Goal: Communication & Community: Share content

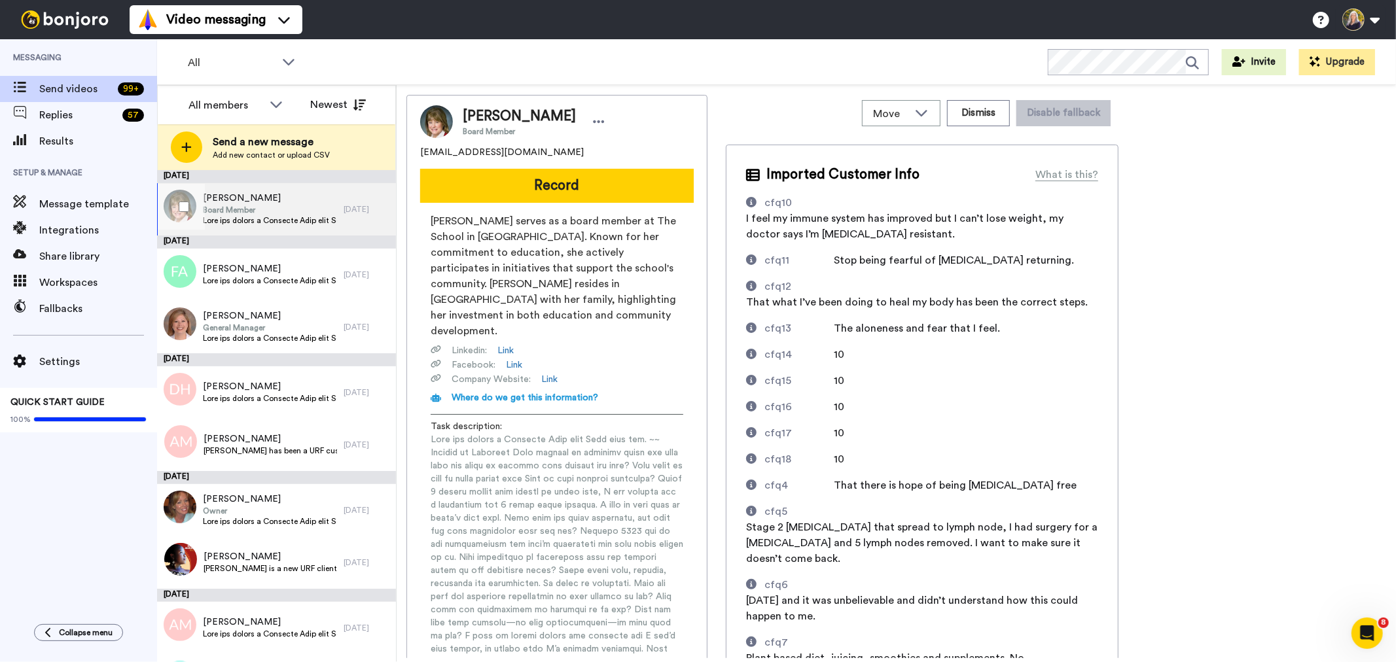
click at [252, 209] on span "Board Member" at bounding box center [270, 210] width 134 height 10
click at [445, 122] on img at bounding box center [436, 121] width 33 height 33
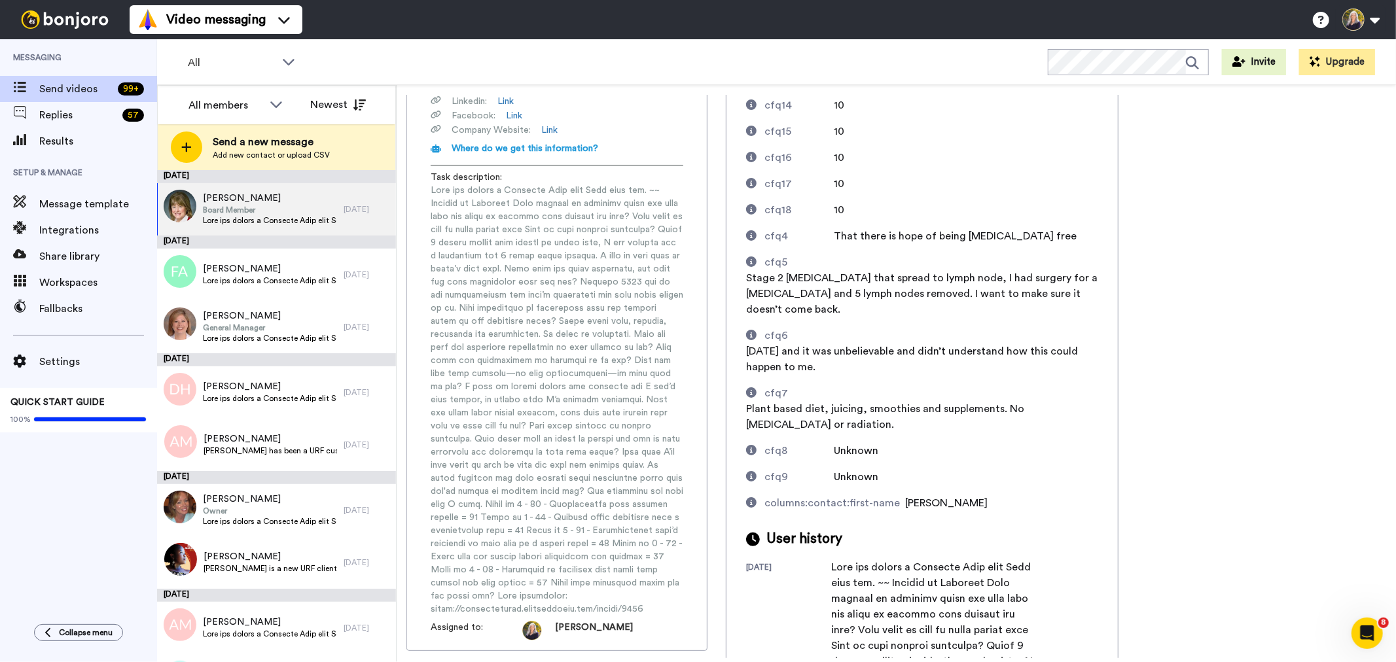
scroll to position [238, 0]
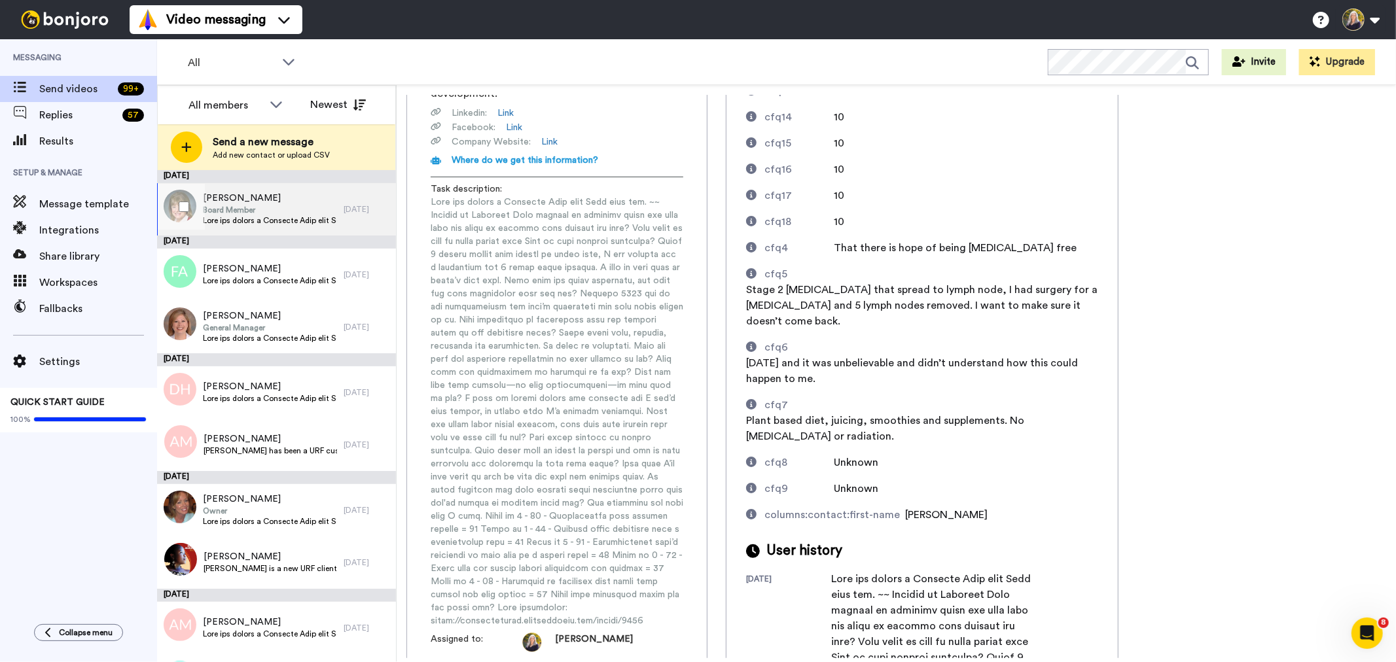
click at [287, 211] on span "Board Member" at bounding box center [270, 210] width 134 height 10
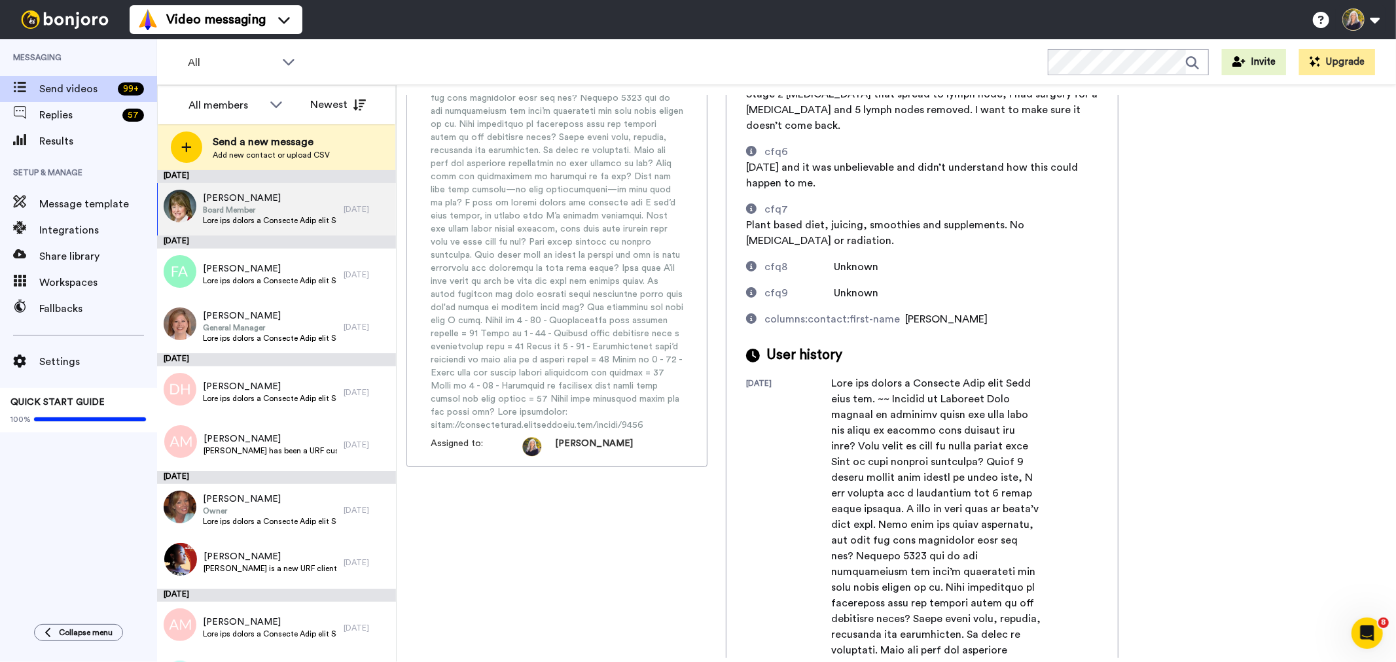
scroll to position [383, 0]
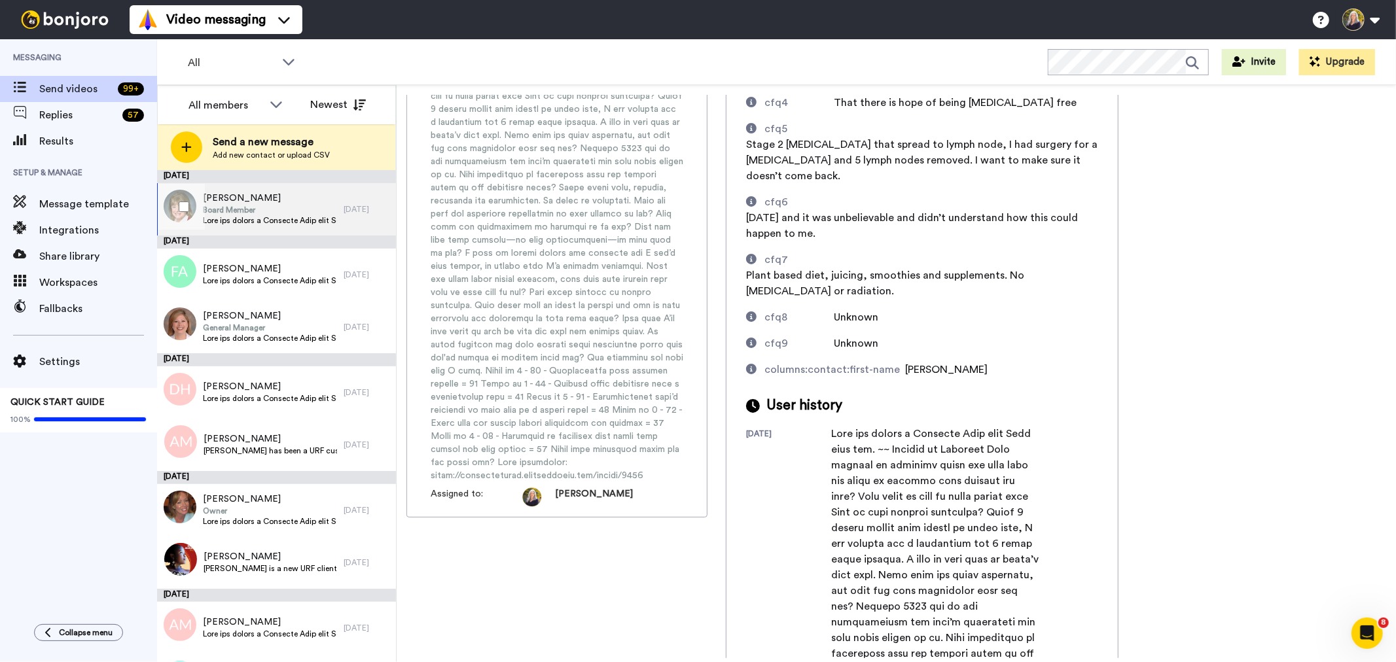
click at [285, 204] on span "Barb Crozier" at bounding box center [270, 198] width 134 height 13
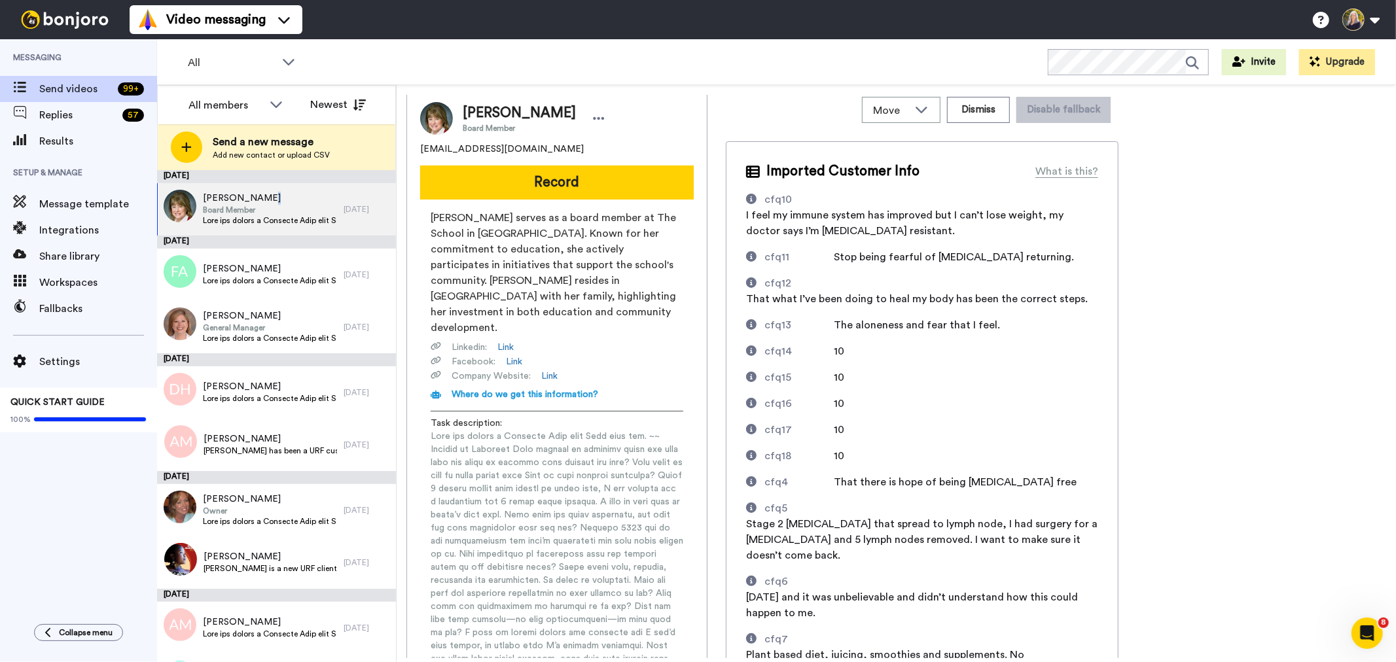
scroll to position [0, 0]
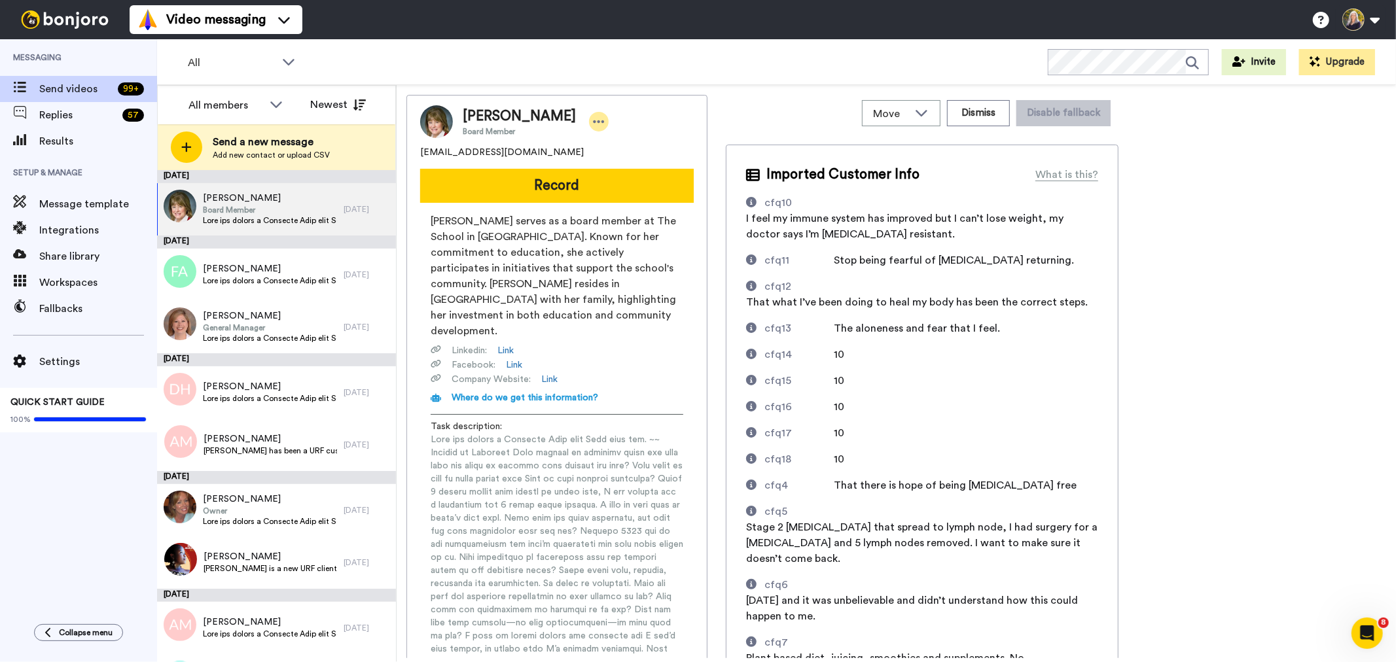
click at [594, 122] on icon at bounding box center [599, 121] width 11 height 3
click at [518, 143] on div "Barb Crozier Board Member bcrozier68@yahoo.com" at bounding box center [557, 132] width 274 height 54
click at [515, 359] on link "Link" at bounding box center [514, 365] width 16 height 13
click at [249, 328] on span "General Manager" at bounding box center [270, 328] width 134 height 10
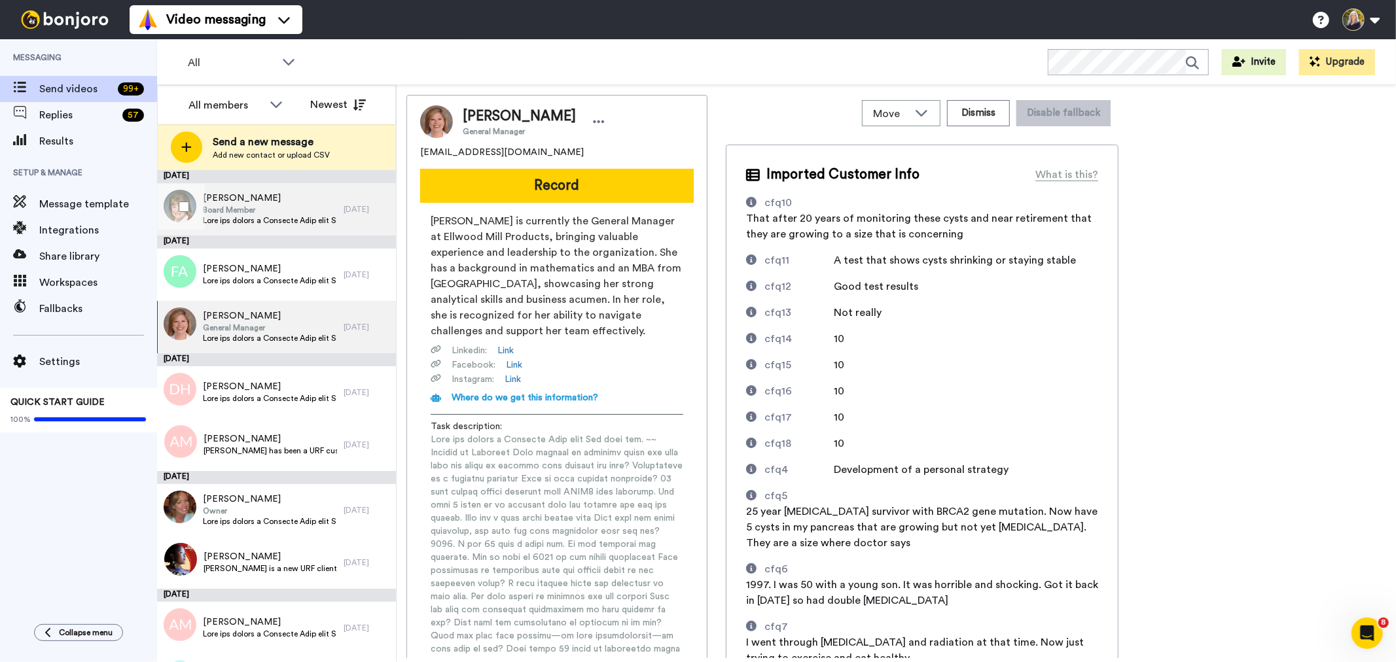
click at [216, 203] on span "Barb Crozier" at bounding box center [270, 198] width 134 height 13
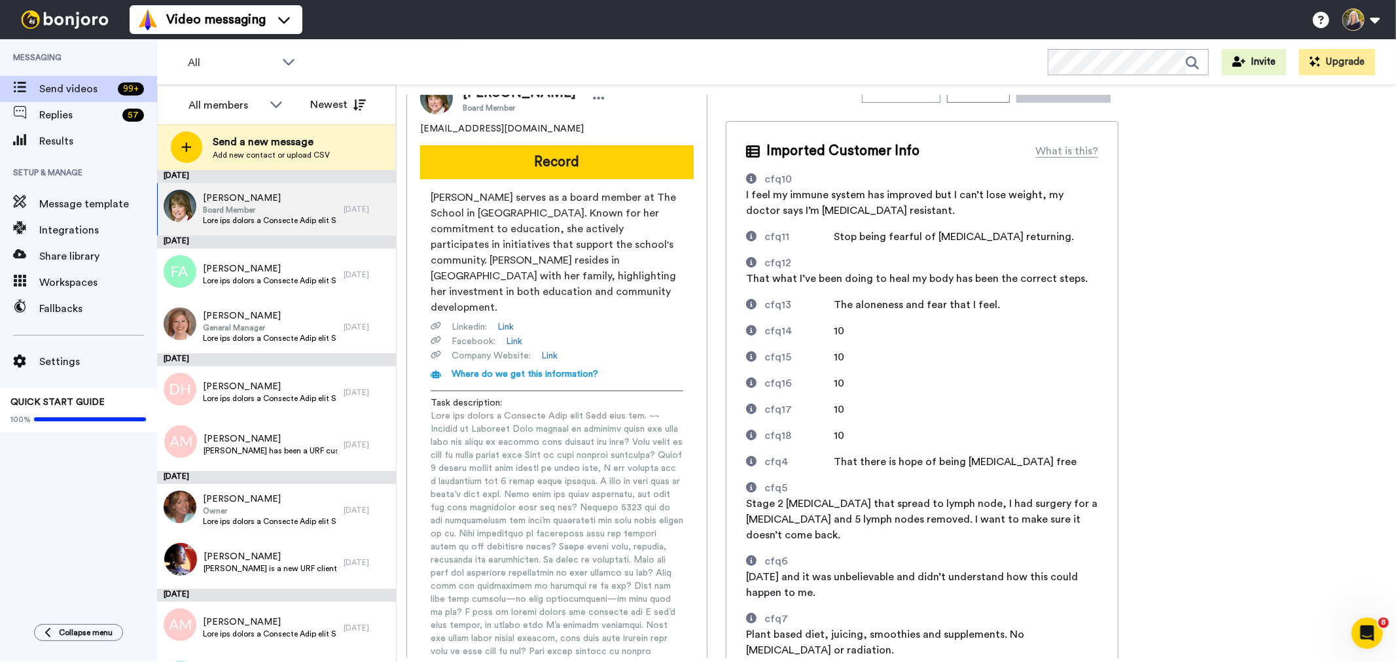
scroll to position [20, 0]
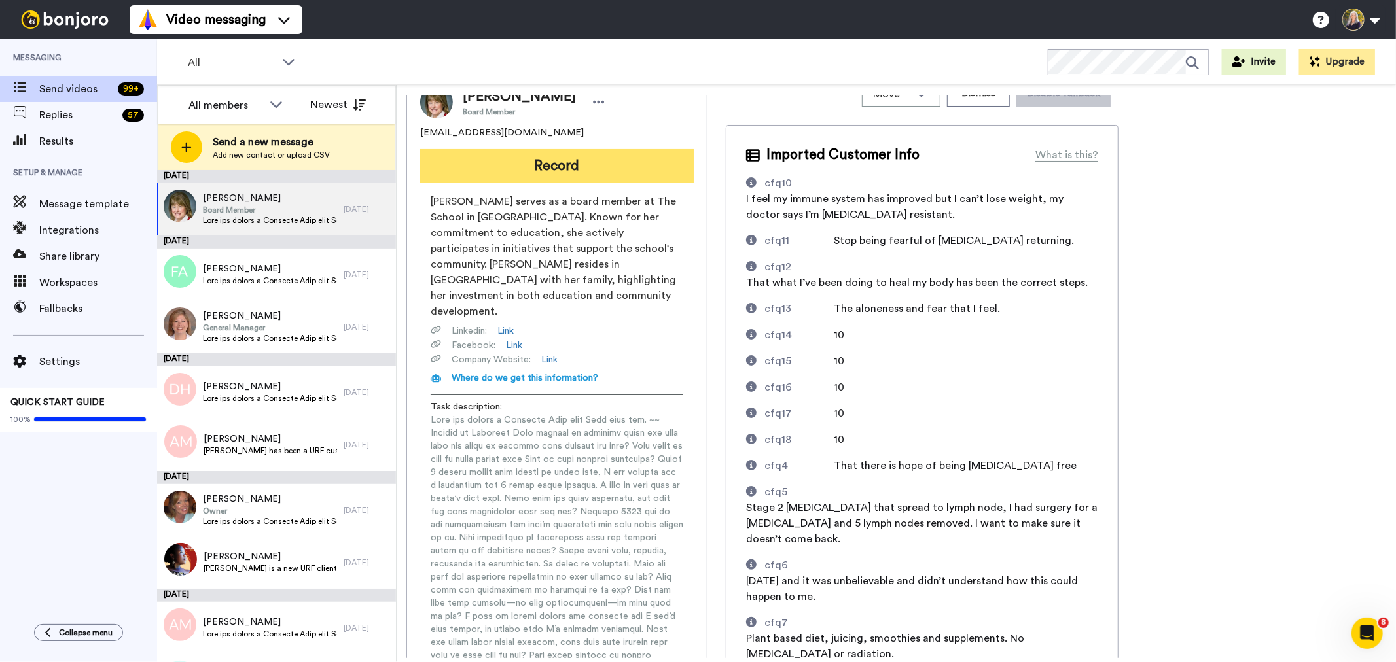
click at [548, 164] on button "Record" at bounding box center [557, 166] width 274 height 34
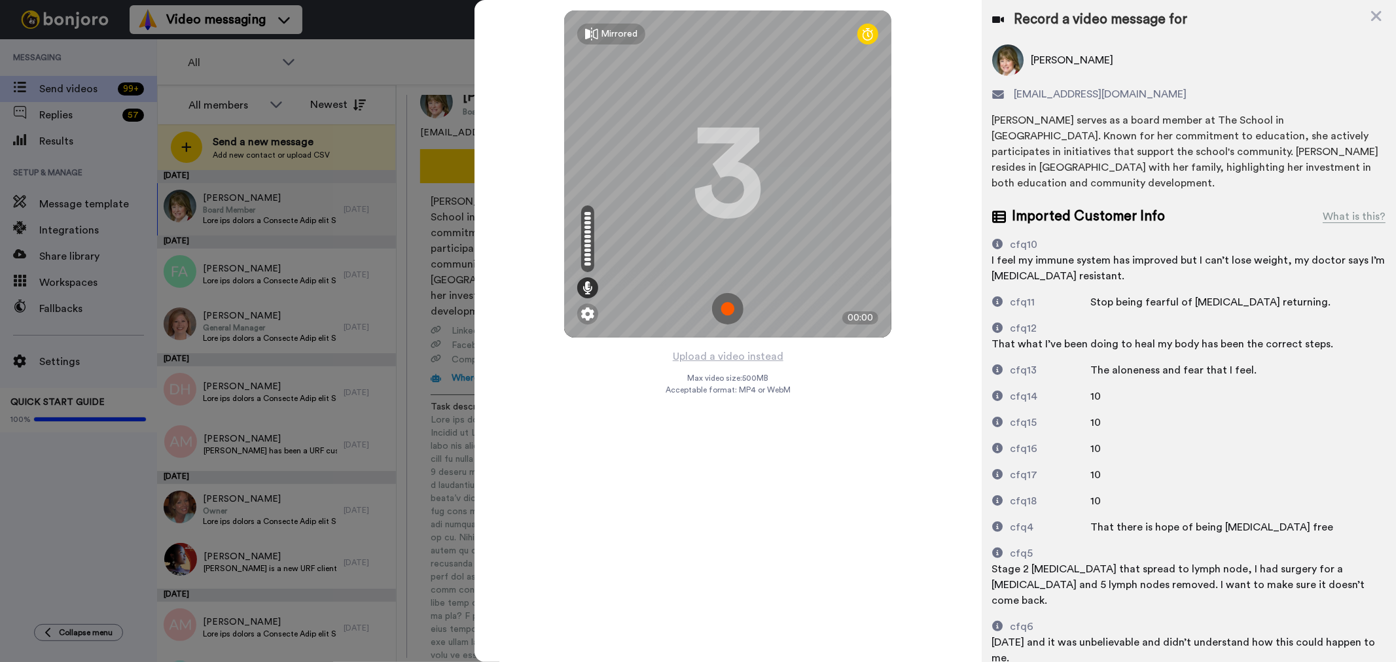
click at [733, 309] on img at bounding box center [727, 308] width 31 height 31
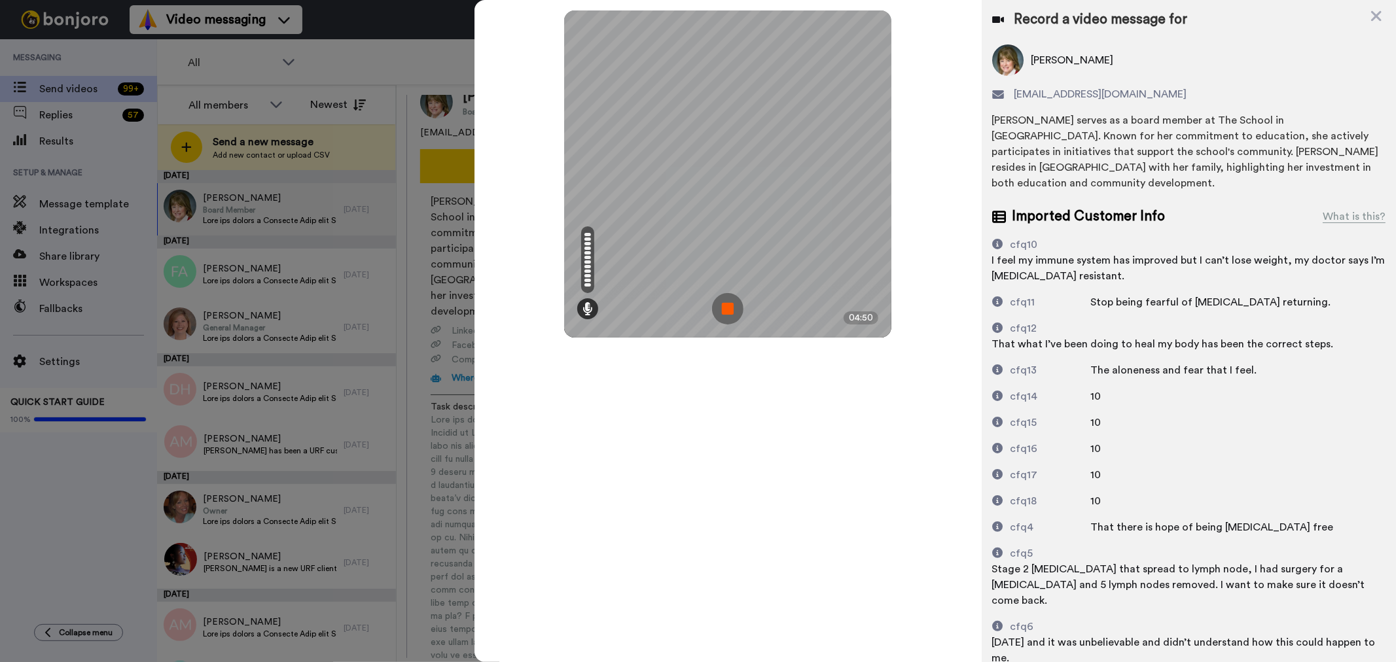
click at [731, 304] on img at bounding box center [727, 308] width 31 height 31
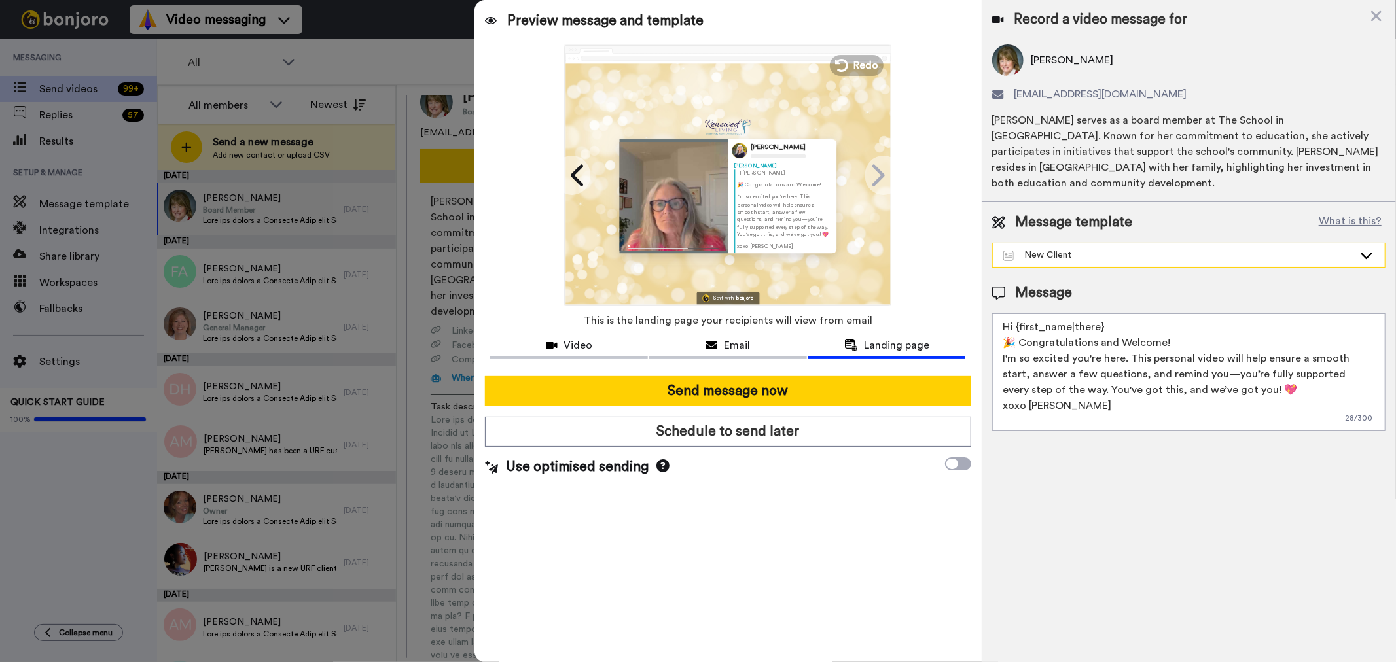
click at [1362, 253] on icon at bounding box center [1367, 256] width 12 height 7
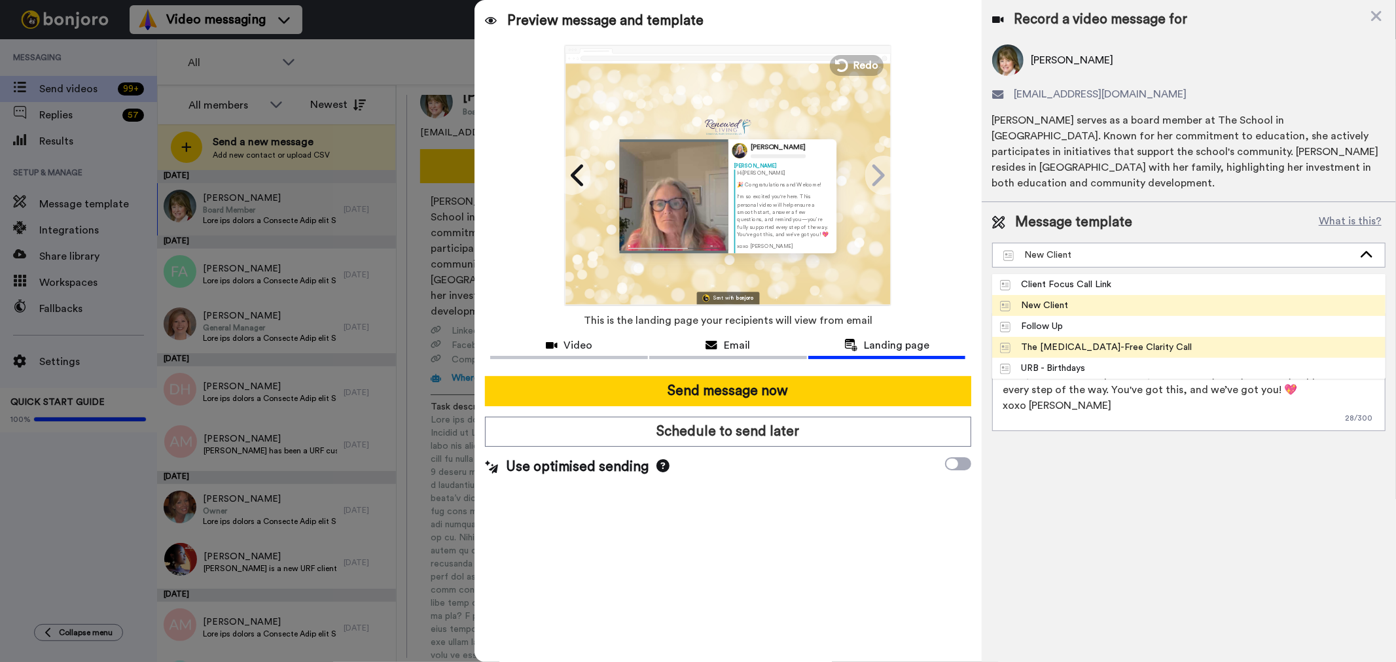
click at [1091, 341] on div "The Cancer-Free Clarity Call" at bounding box center [1096, 347] width 192 height 13
type textarea "Hi {first_name|there}, Looking forward to our conversation and committed to hel…"
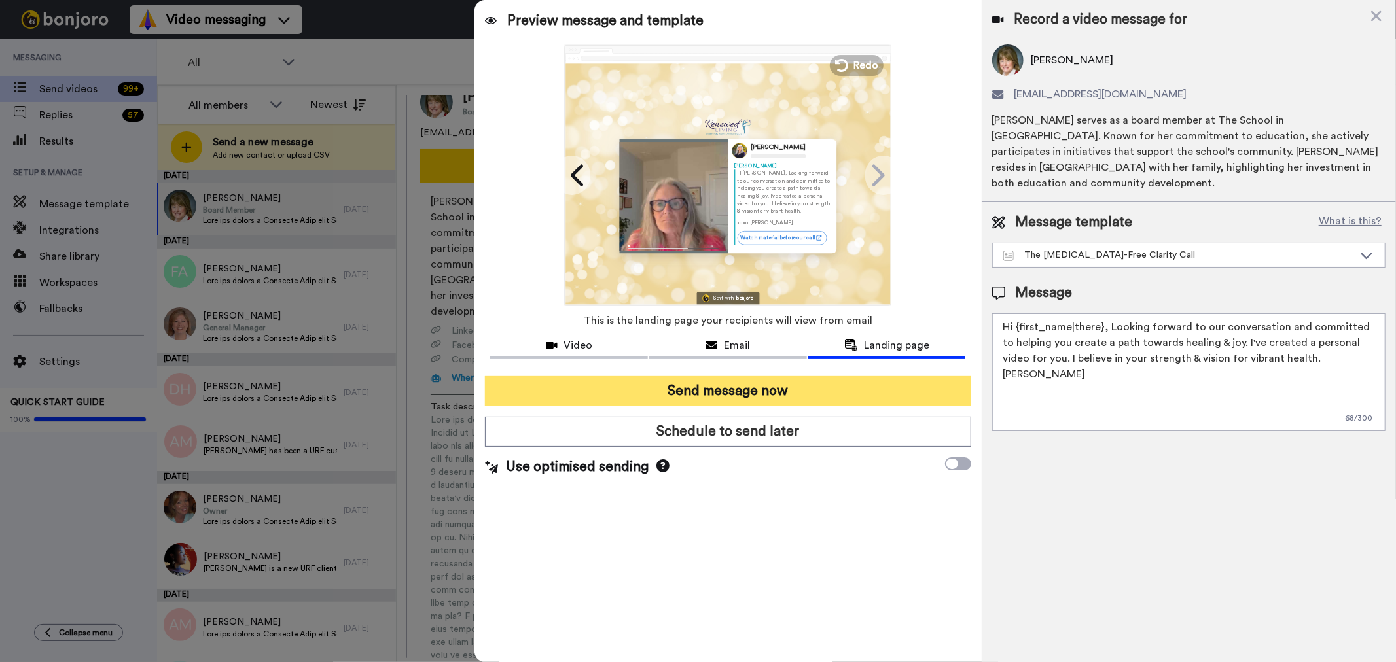
click at [742, 391] on button "Send message now" at bounding box center [728, 391] width 486 height 30
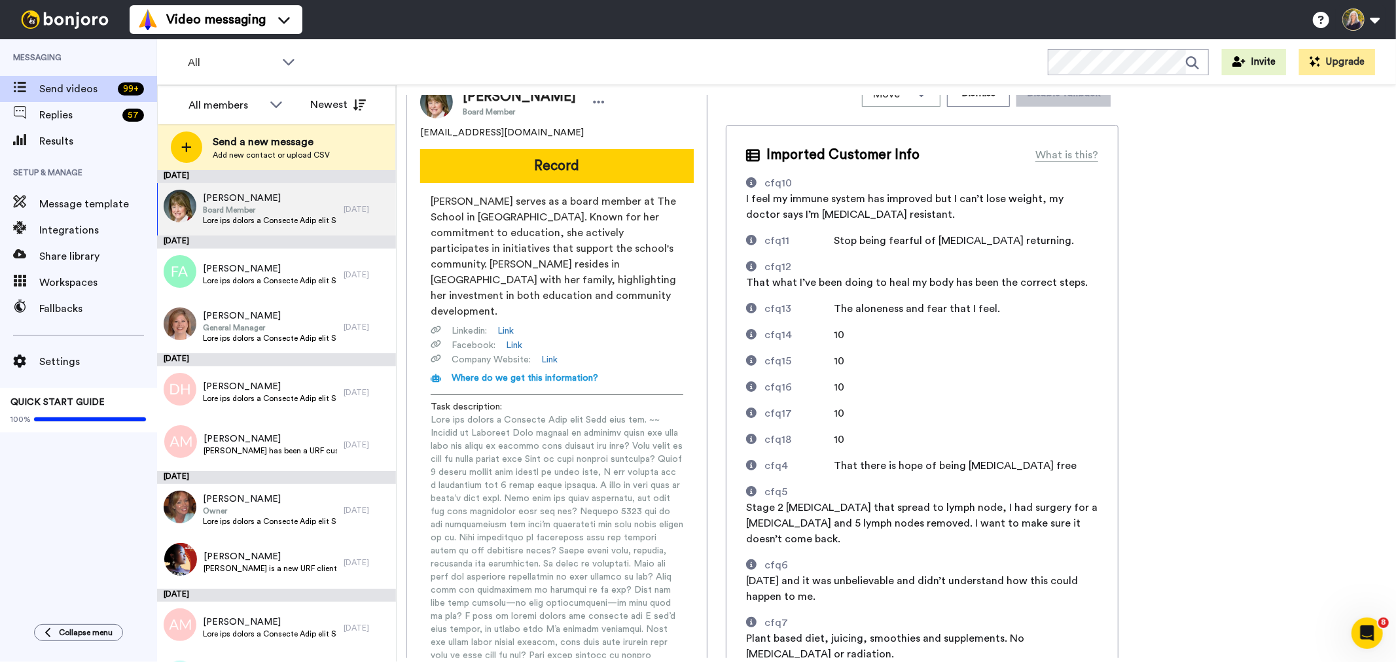
scroll to position [0, 0]
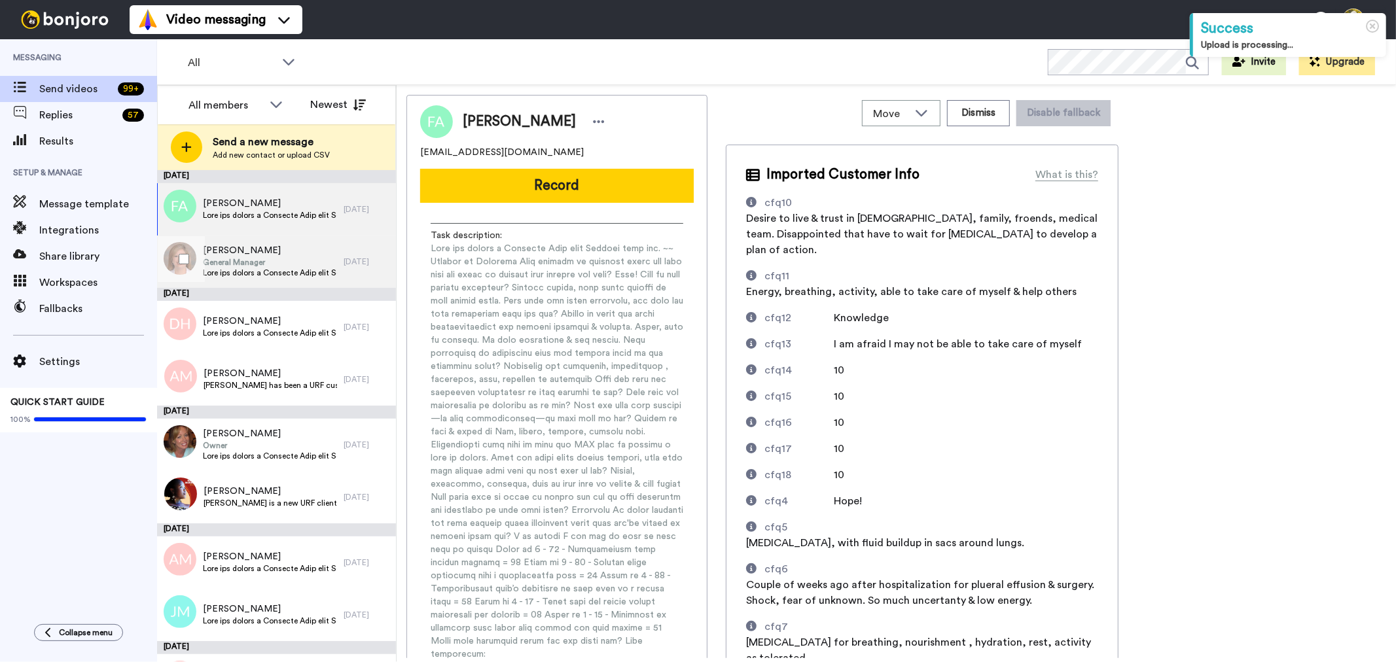
click at [243, 254] on span "Kim Weingartner" at bounding box center [270, 250] width 134 height 13
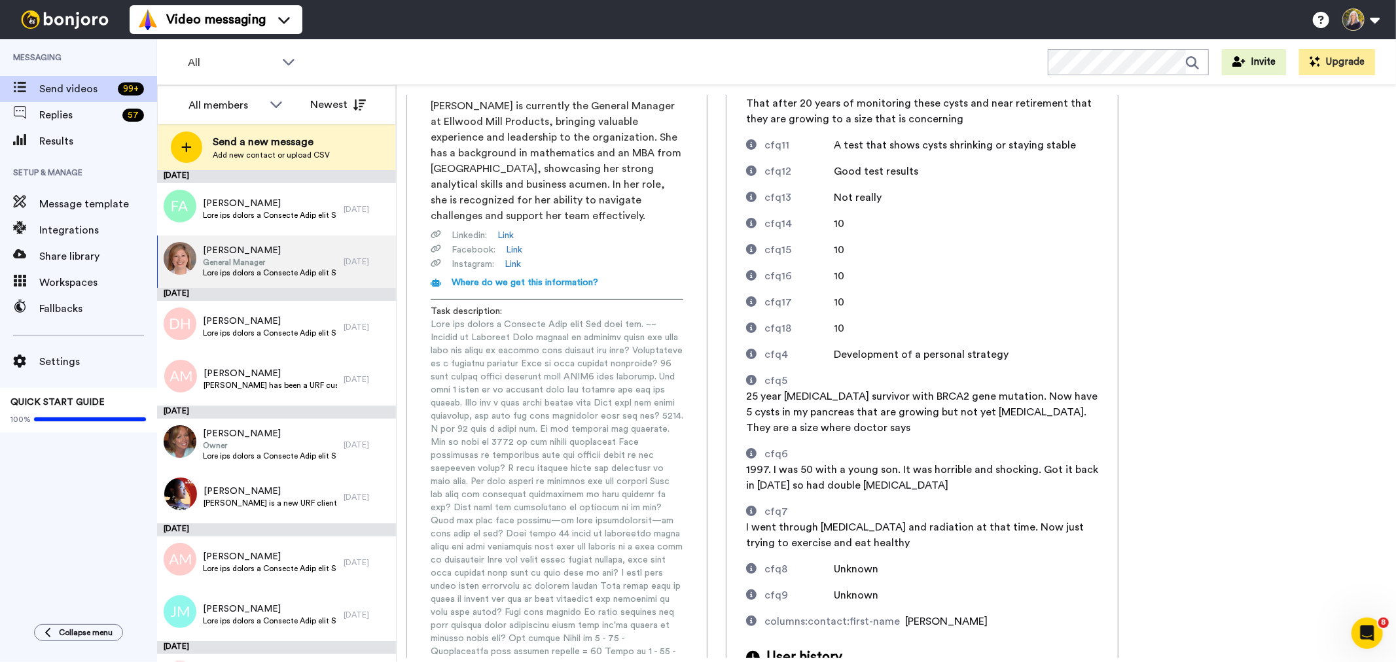
scroll to position [73, 0]
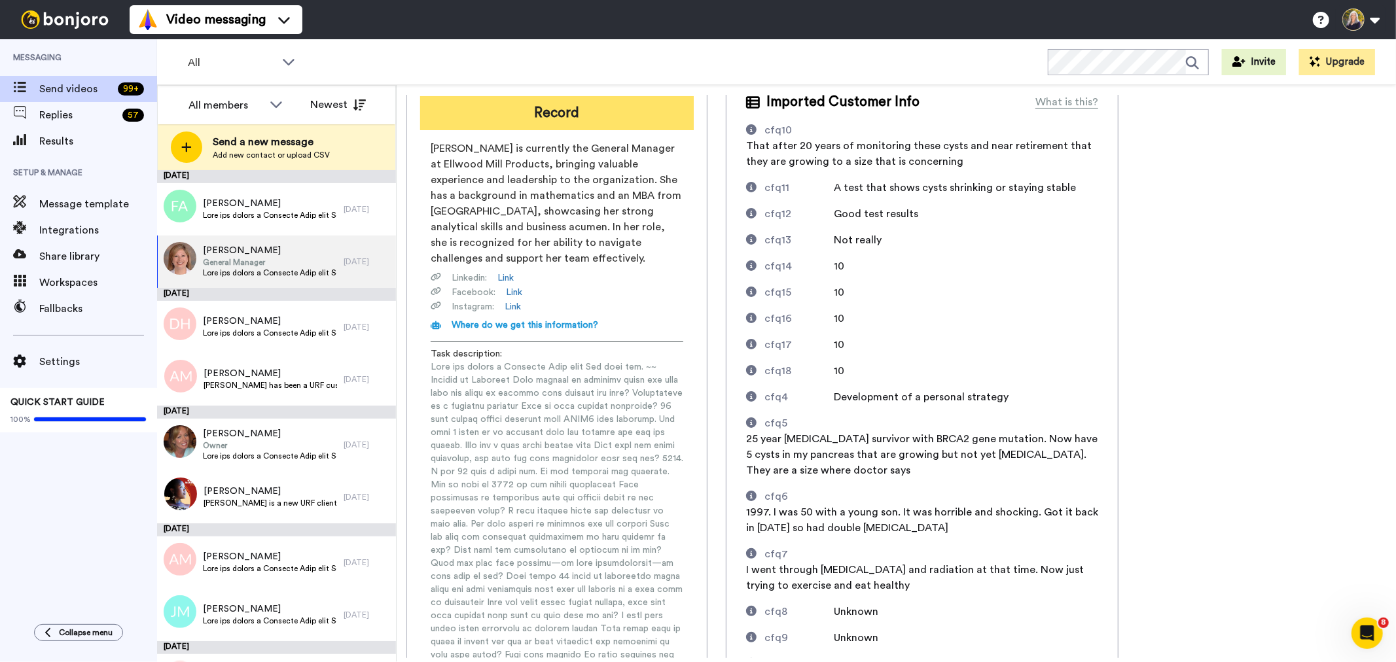
click at [567, 120] on button "Record" at bounding box center [557, 113] width 274 height 34
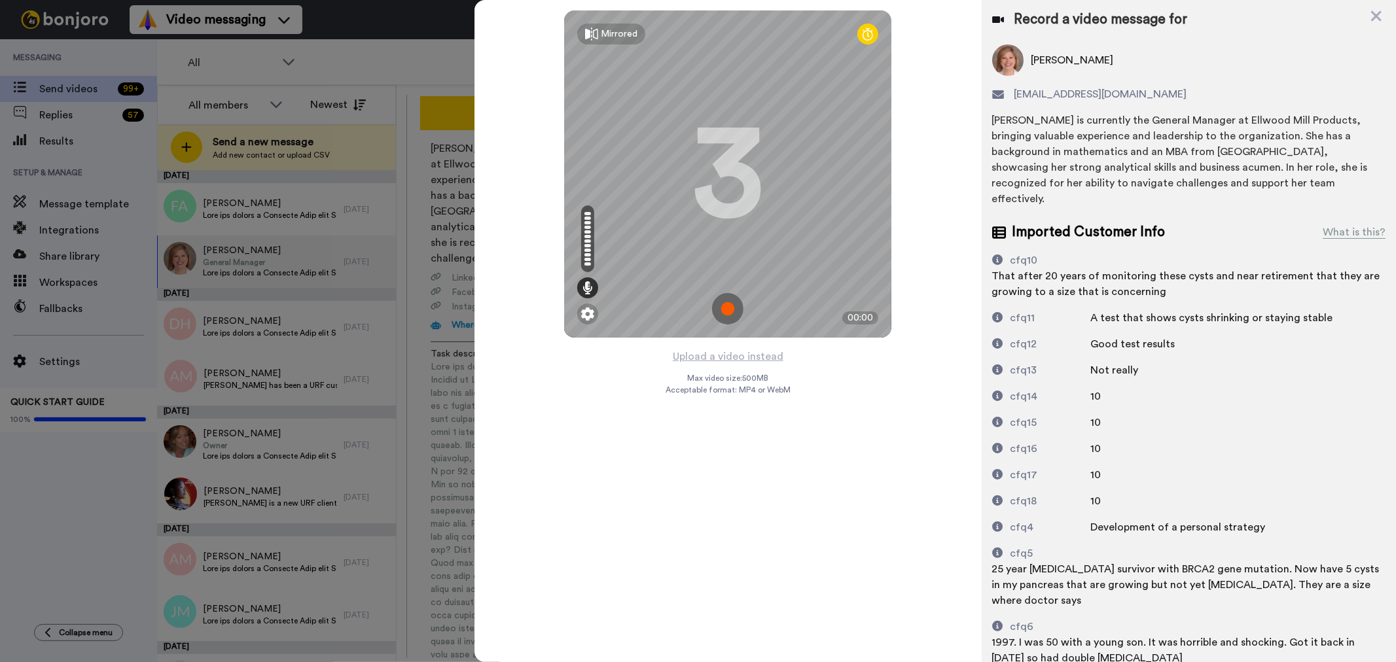
click at [731, 303] on img at bounding box center [727, 308] width 31 height 31
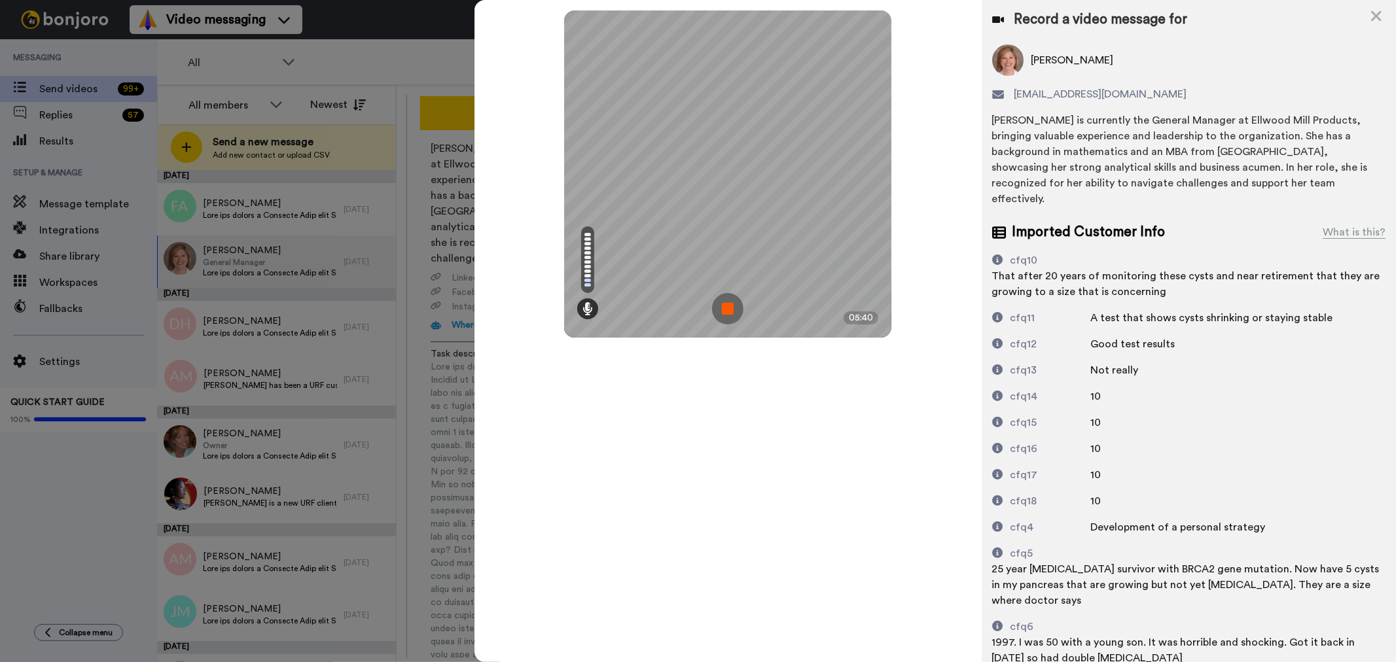
click at [723, 308] on img at bounding box center [727, 308] width 31 height 31
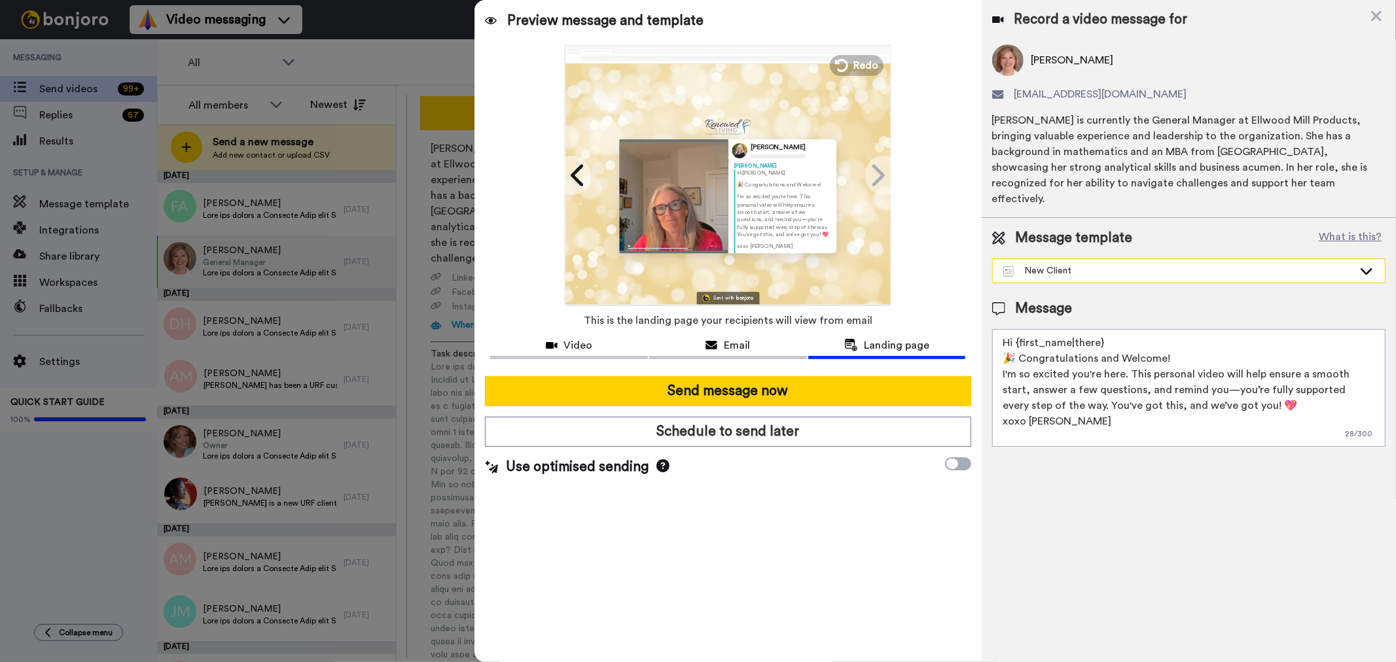
click at [1360, 264] on icon at bounding box center [1367, 270] width 16 height 13
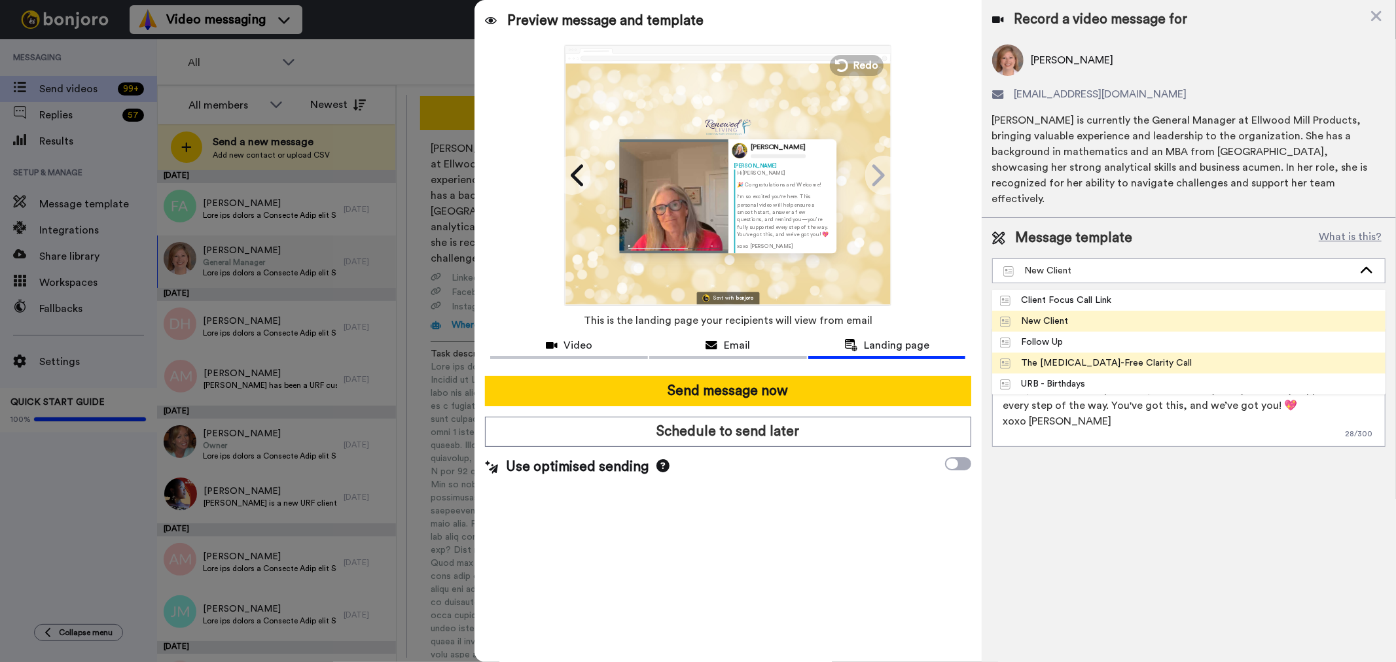
click at [1081, 357] on div "The Cancer-Free Clarity Call" at bounding box center [1096, 363] width 192 height 13
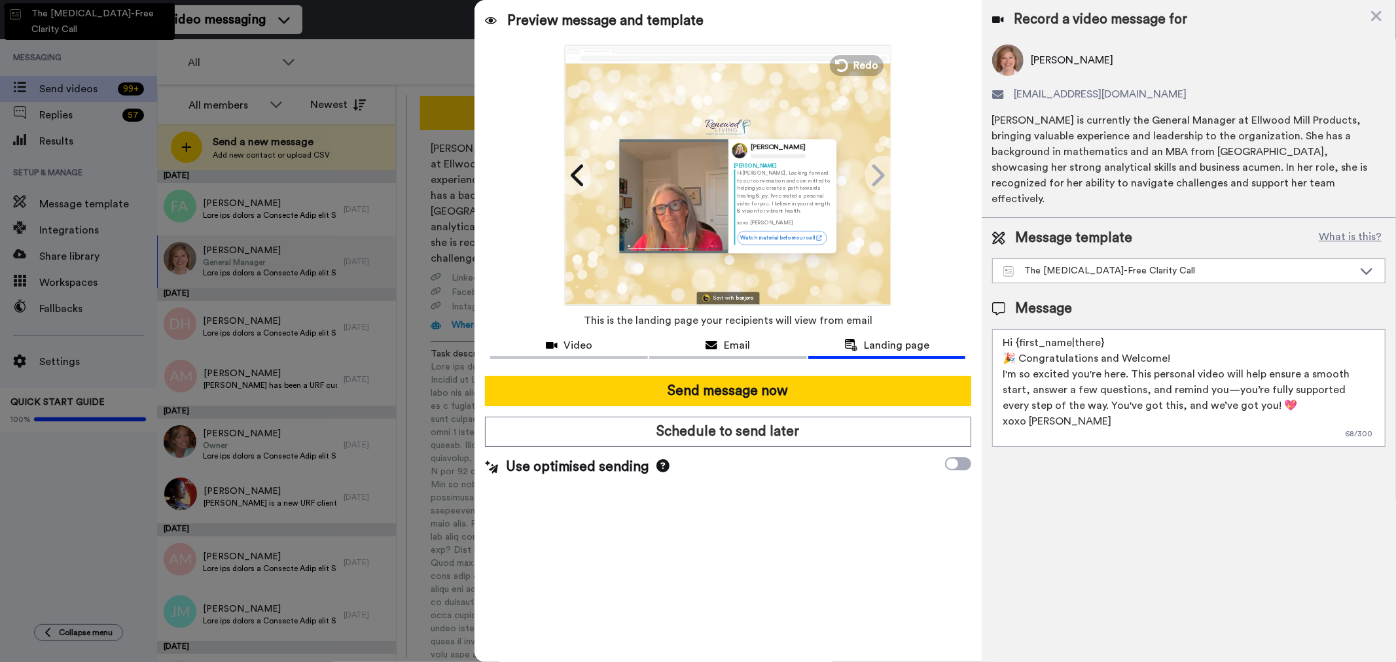
type textarea "Hi {first_name|there}, Looking forward to our conversation and committed to hel…"
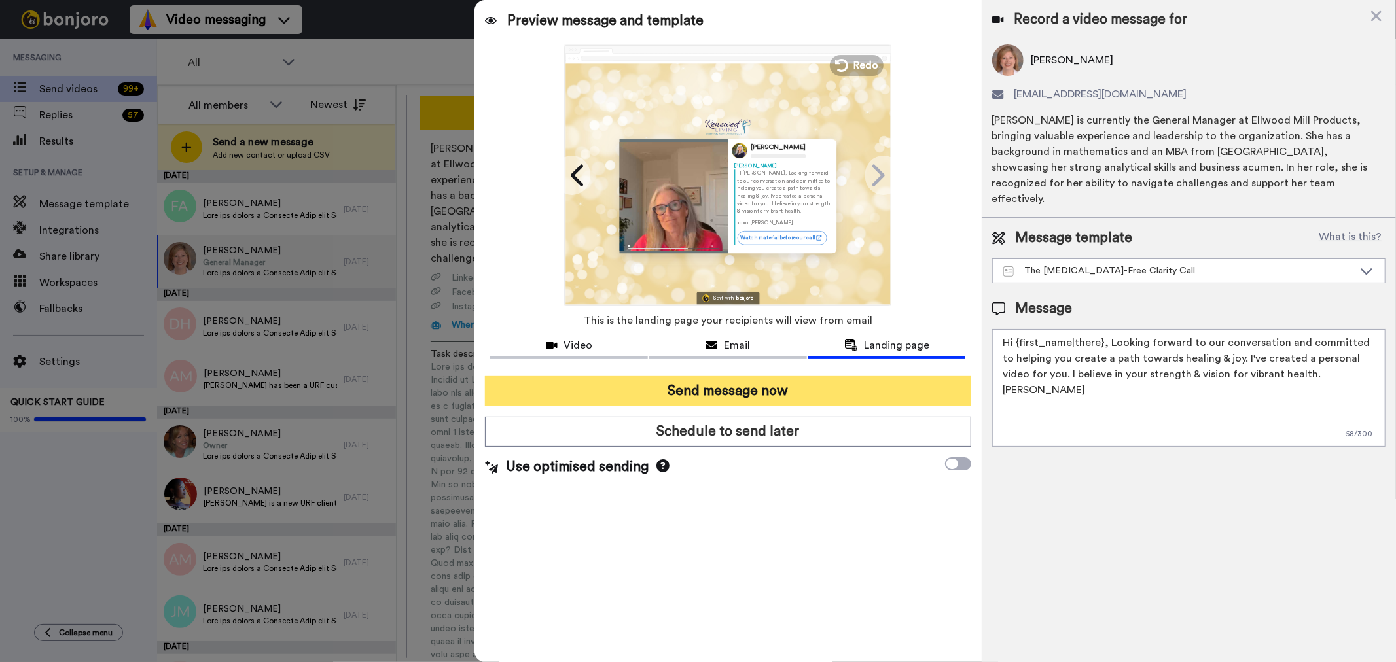
click at [780, 389] on button "Send message now" at bounding box center [728, 391] width 486 height 30
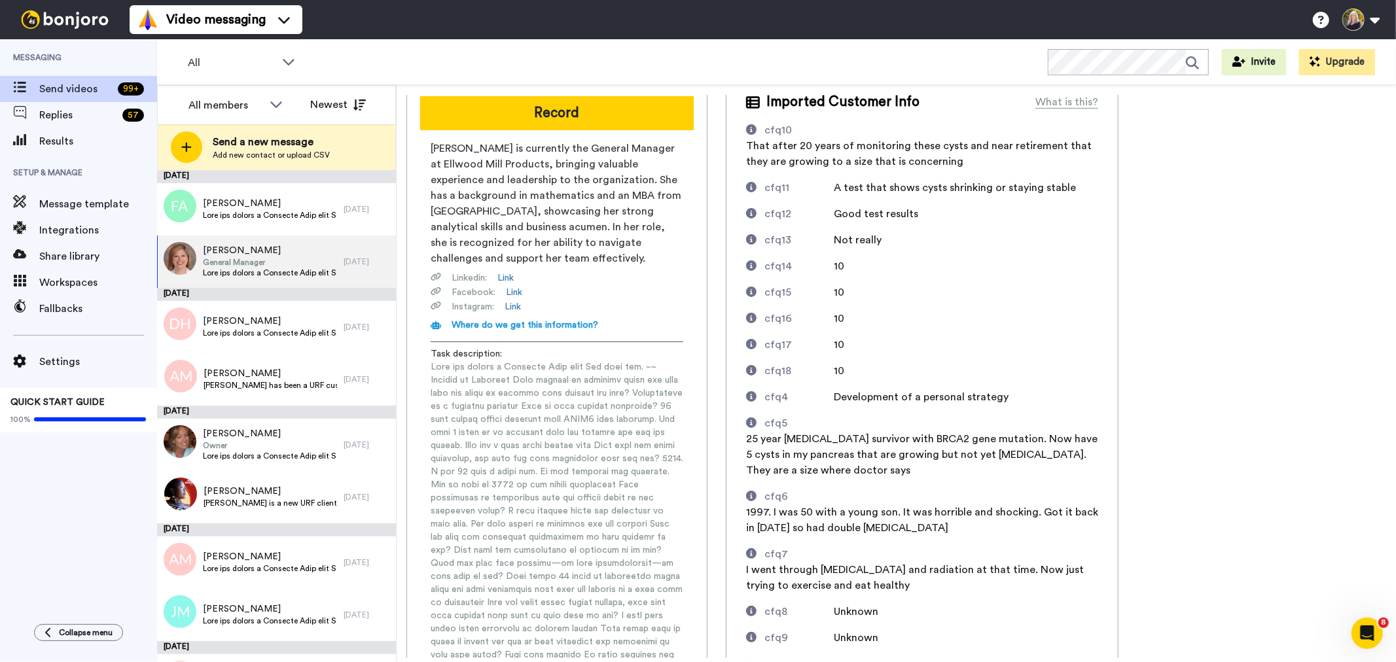
scroll to position [0, 0]
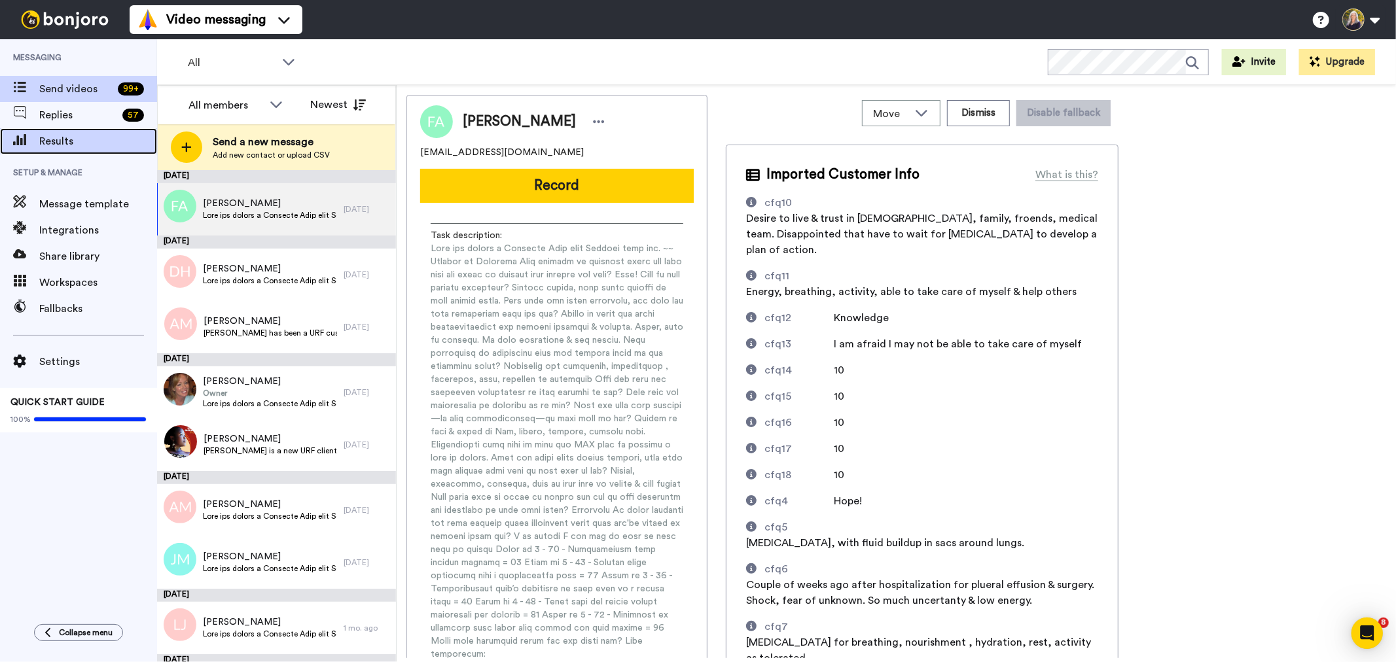
click at [82, 136] on span "Results" at bounding box center [98, 142] width 118 height 16
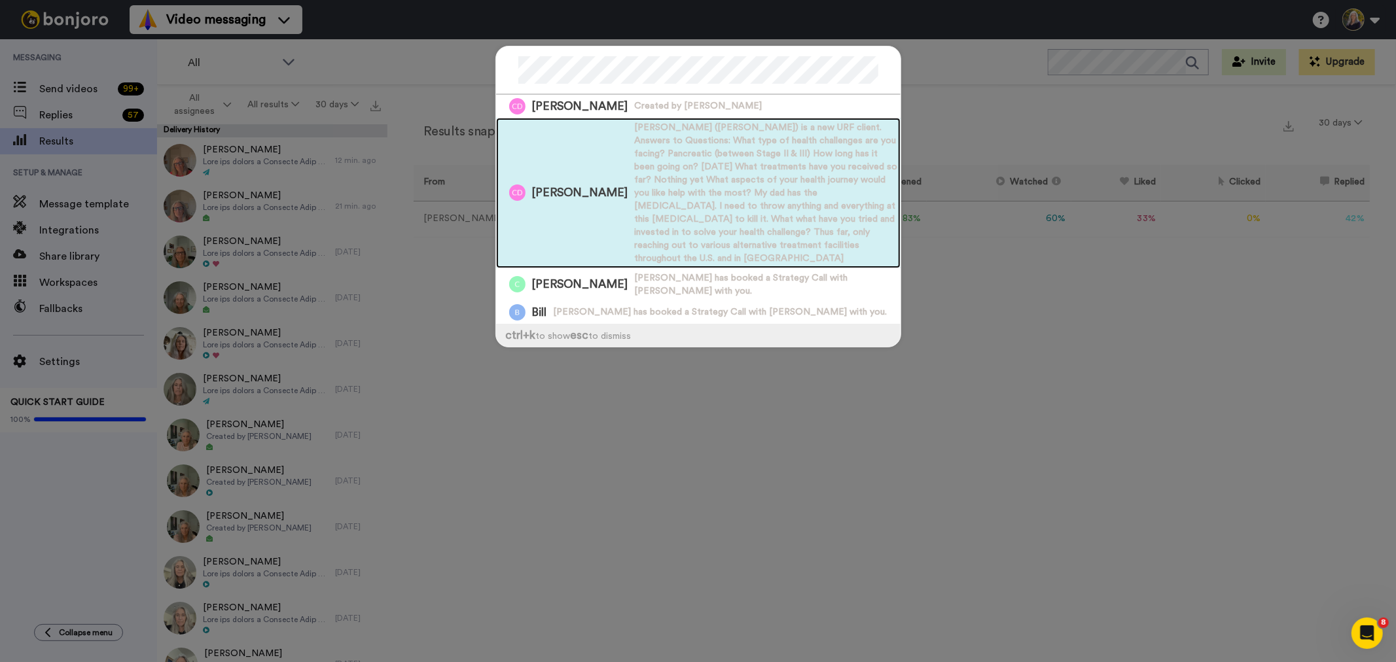
click at [695, 169] on span "Christina Dye (Dennis) is a new URF client. Answers to Questions: What type of …" at bounding box center [768, 193] width 266 height 144
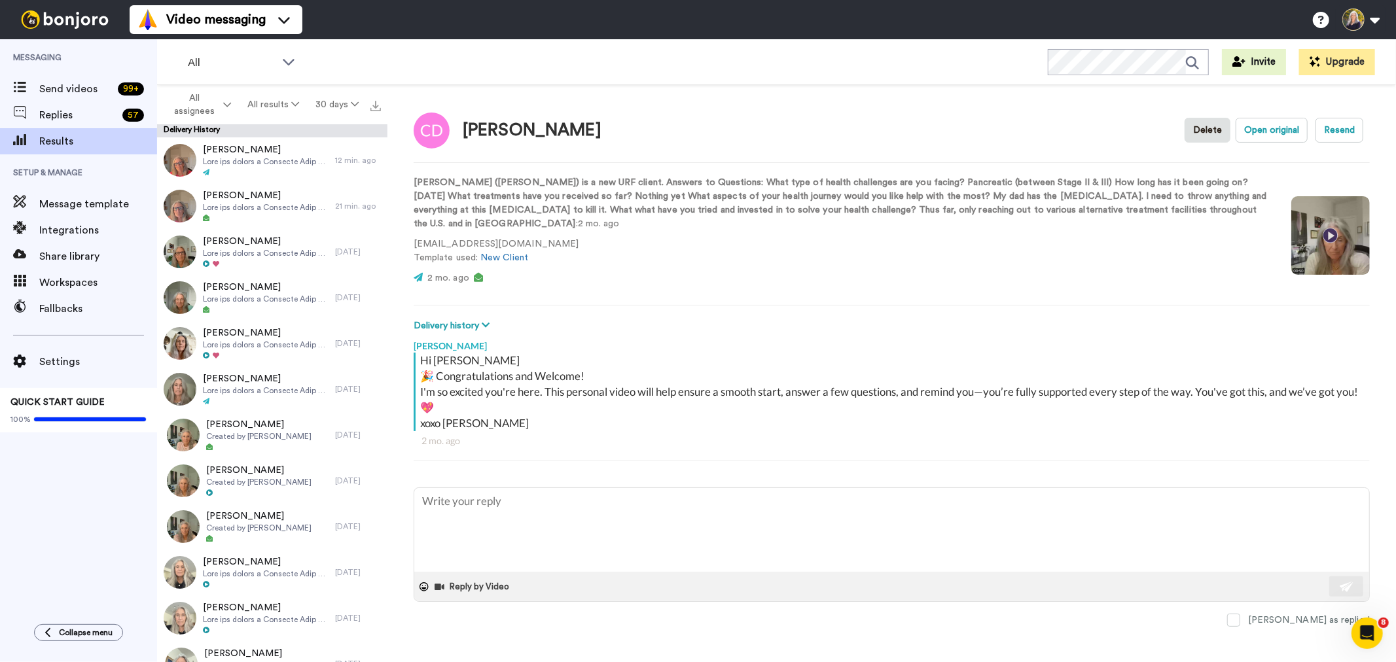
click at [1331, 225] on video at bounding box center [1331, 235] width 79 height 79
click at [89, 139] on span "Results" at bounding box center [98, 142] width 118 height 16
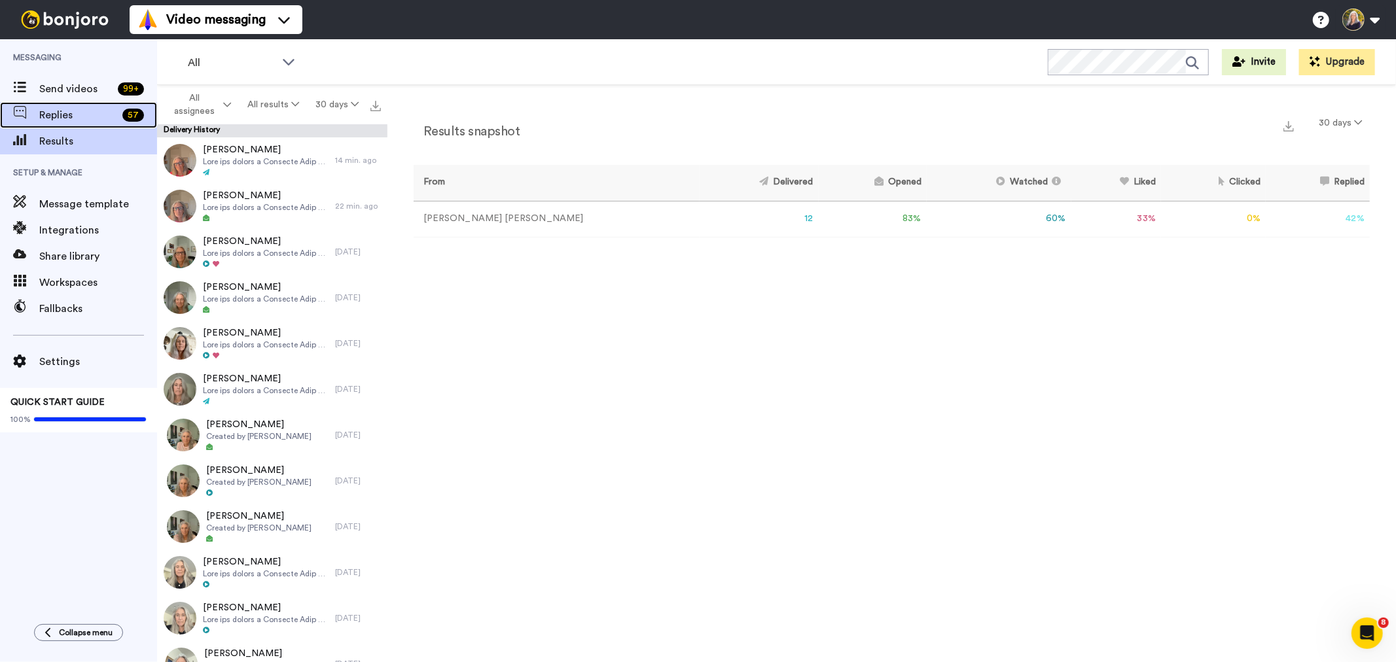
click span "Replies"
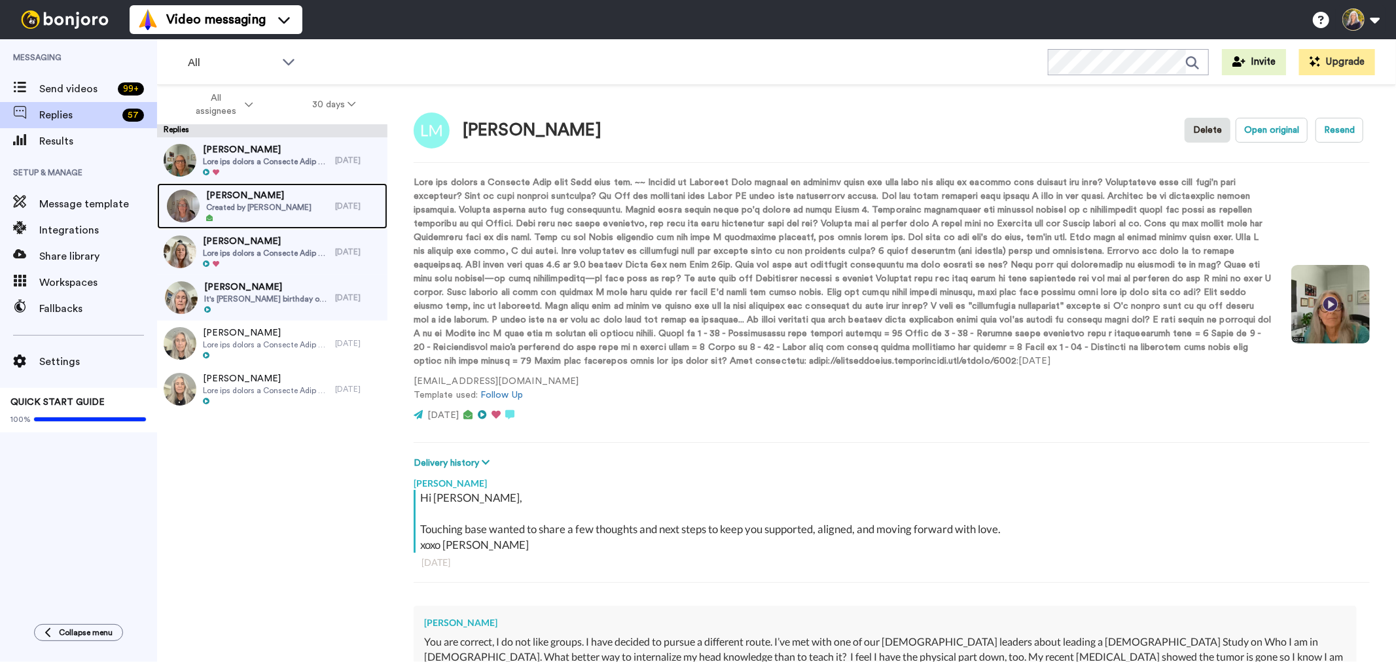
click at [255, 205] on span "Created by [PERSON_NAME]" at bounding box center [258, 207] width 105 height 10
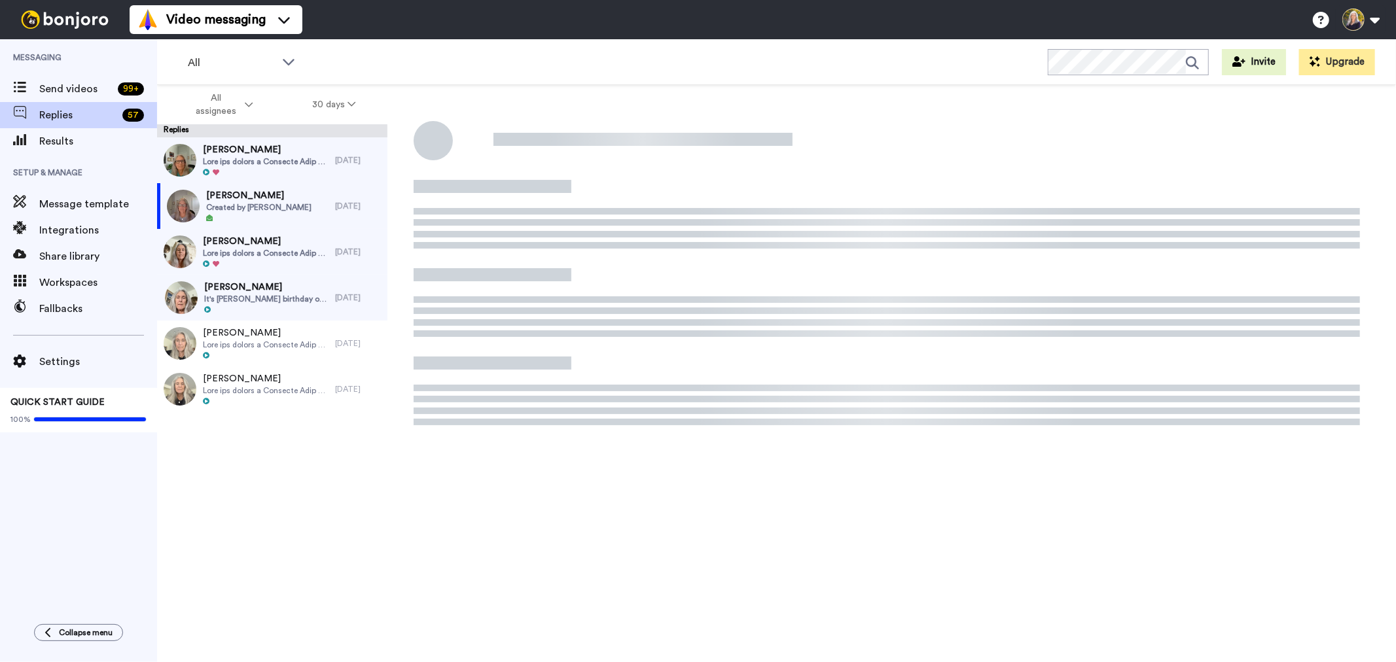
type textarea "x"
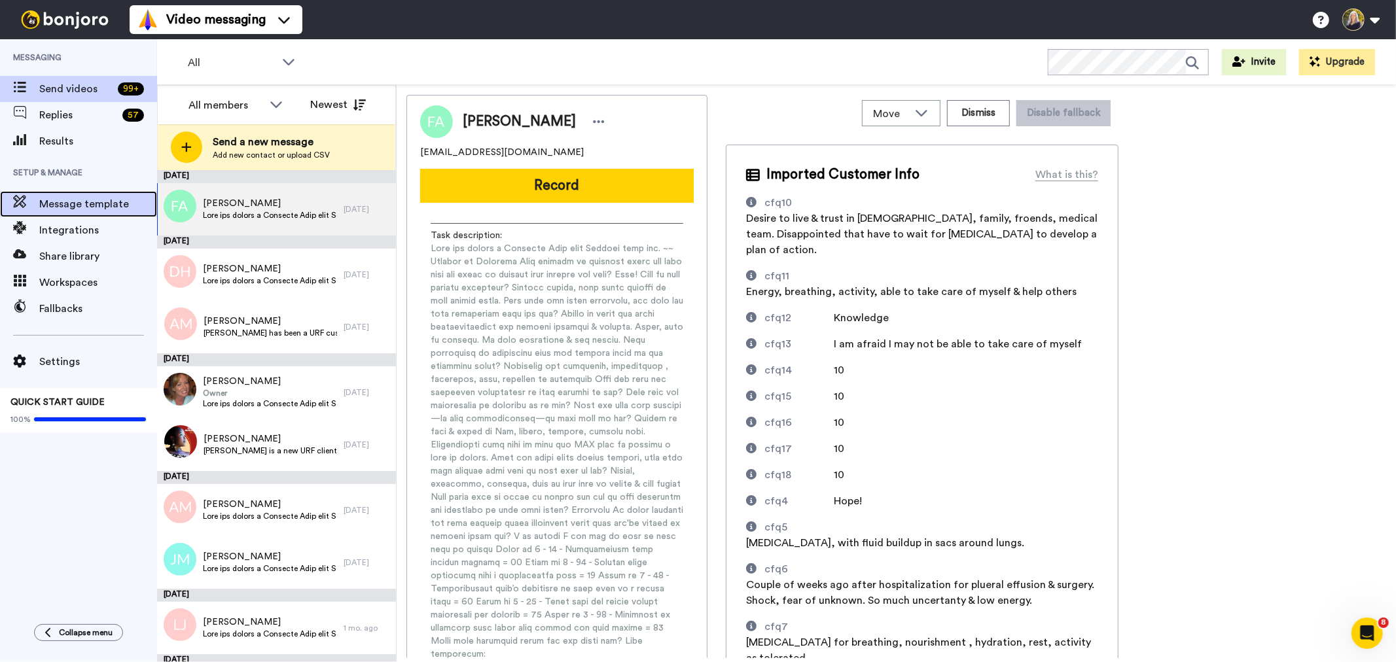
click at [109, 206] on span "Message template" at bounding box center [98, 204] width 118 height 16
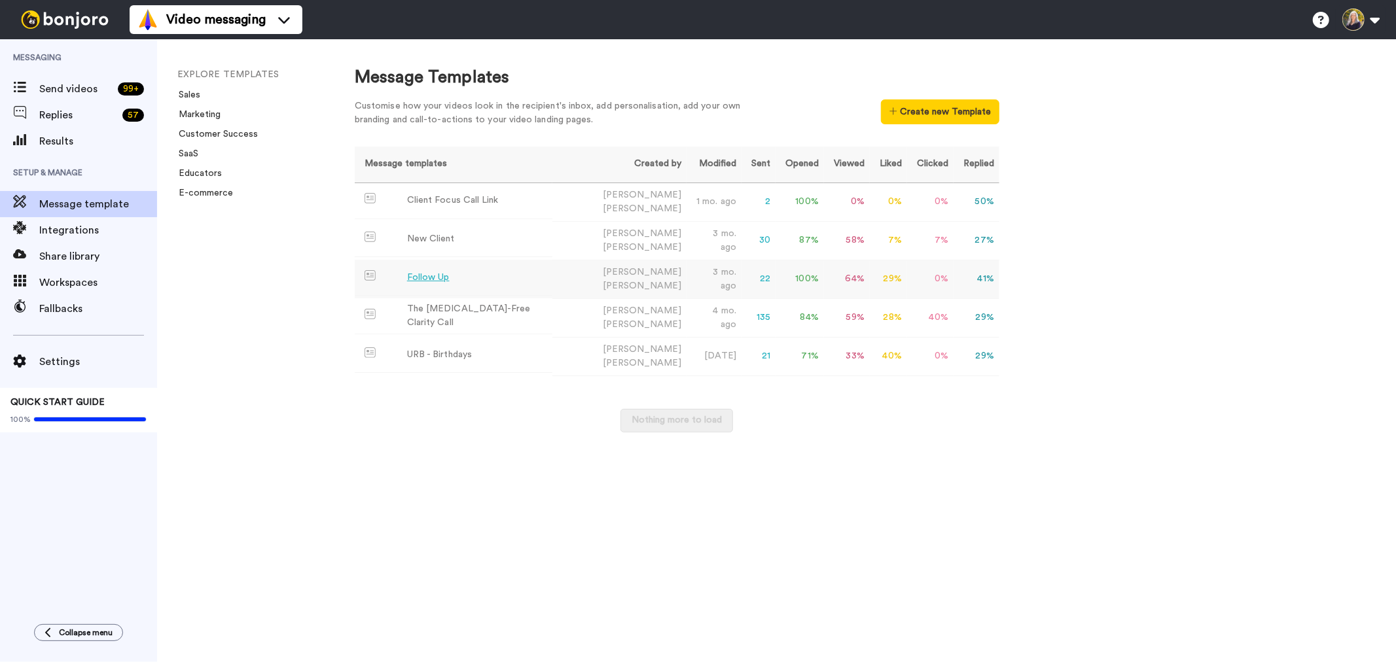
click at [431, 271] on div "Follow Up" at bounding box center [428, 278] width 43 height 14
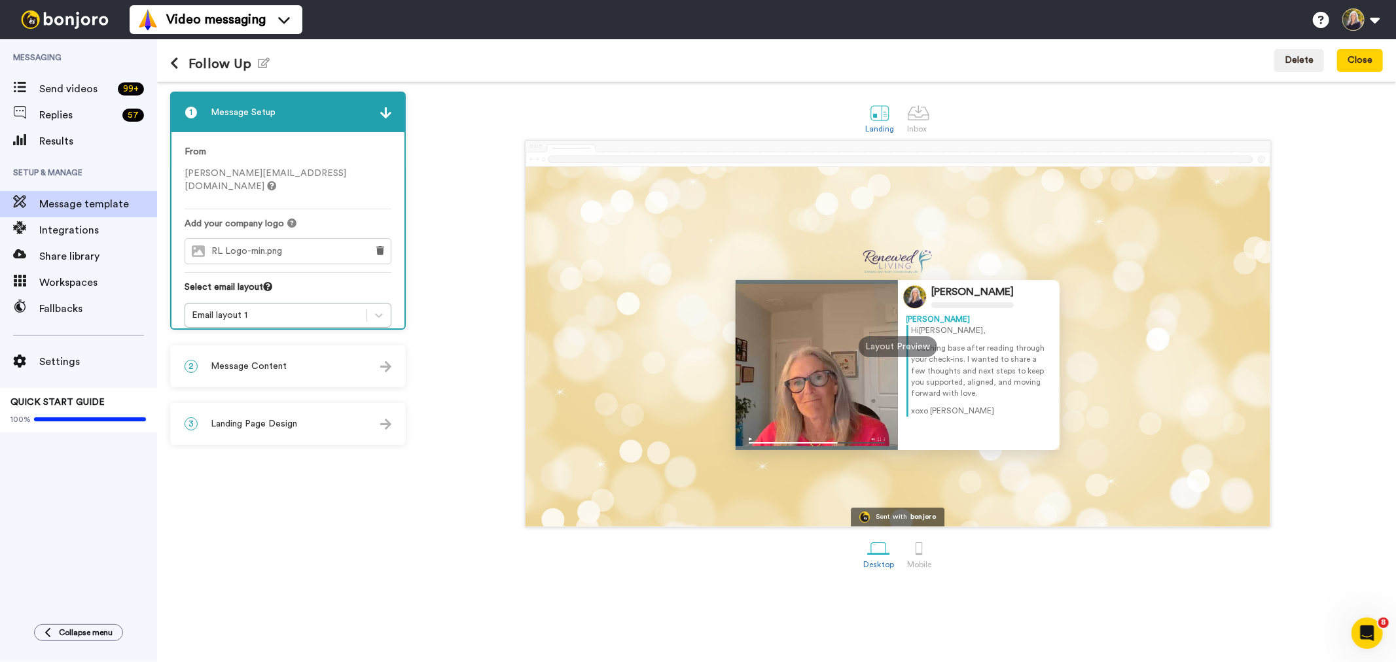
click at [172, 63] on icon at bounding box center [174, 63] width 9 height 13
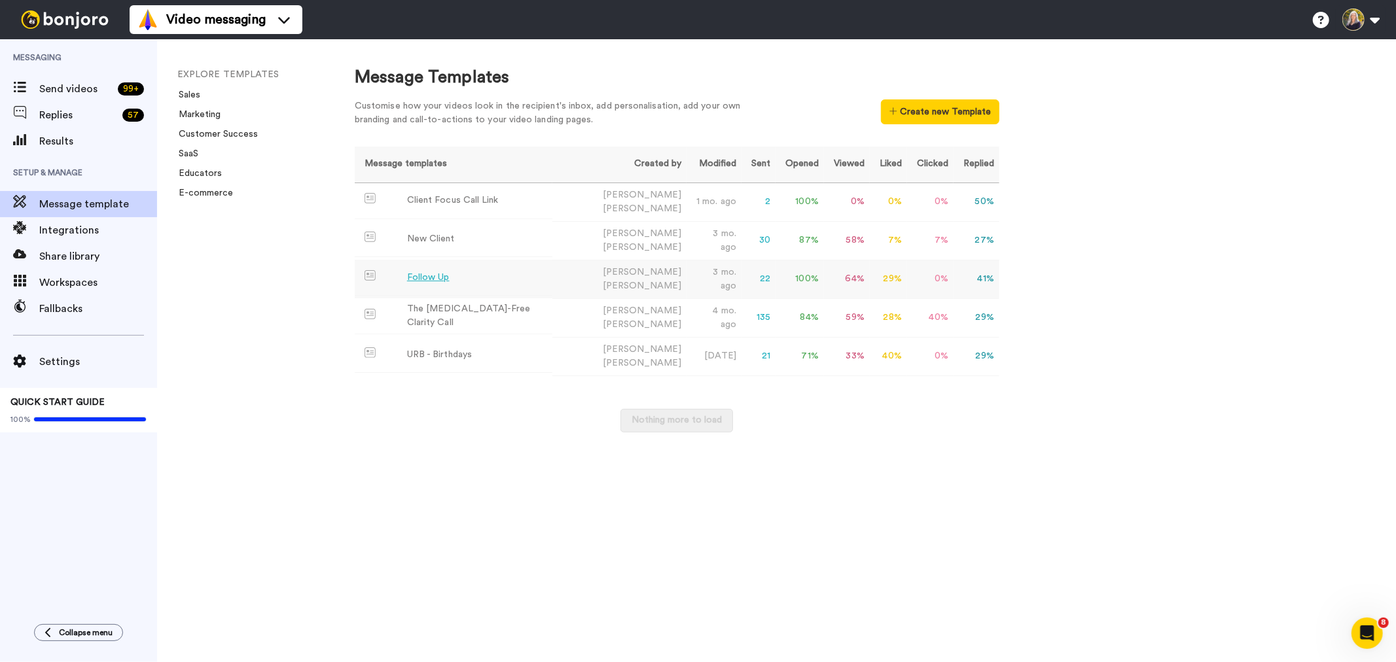
click at [742, 271] on td "22" at bounding box center [759, 279] width 34 height 39
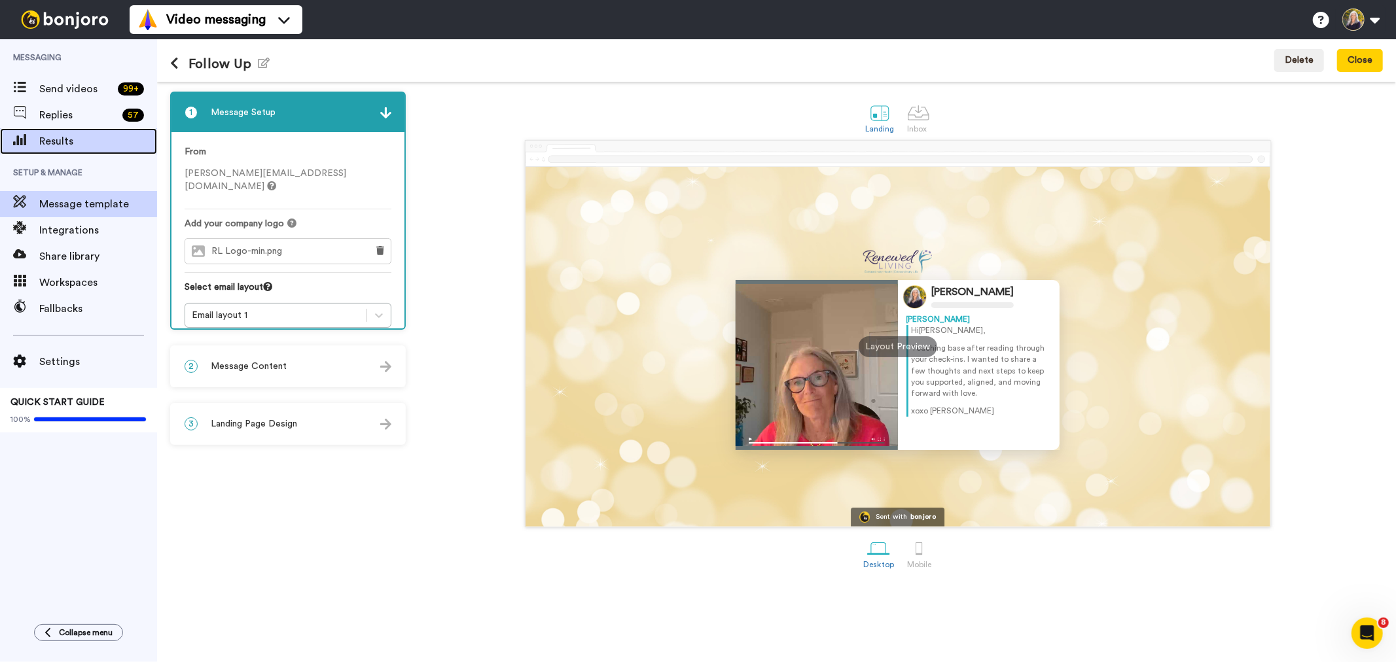
click at [69, 141] on span "Results" at bounding box center [98, 142] width 118 height 16
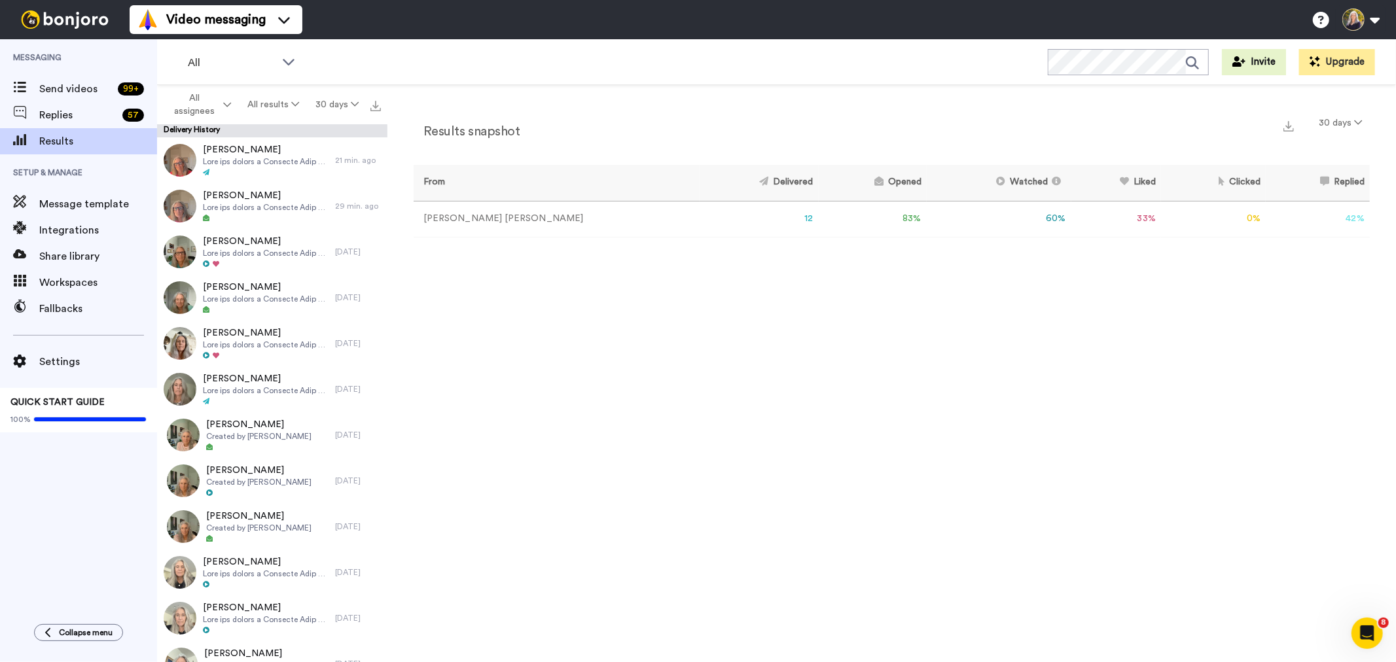
click at [98, 68] on span "Messaging" at bounding box center [78, 57] width 157 height 37
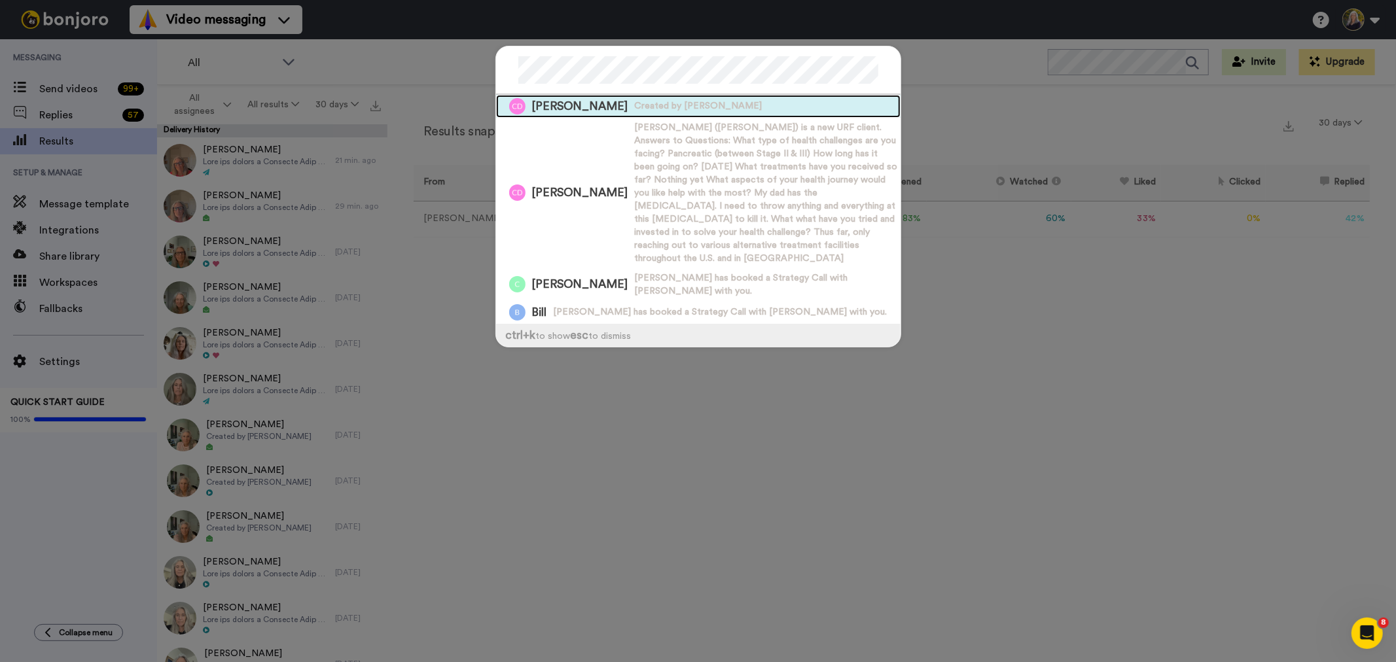
click at [553, 107] on span "Christina Dye" at bounding box center [580, 106] width 96 height 16
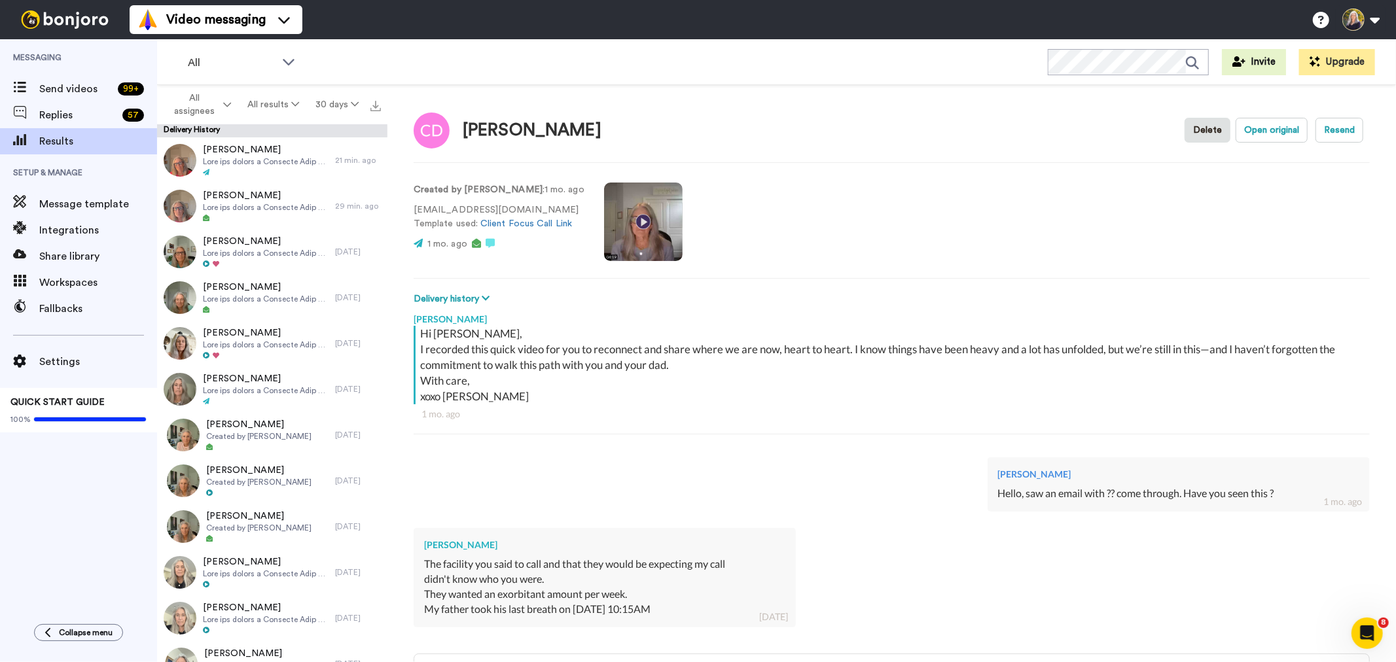
click at [630, 223] on video at bounding box center [643, 222] width 79 height 79
